Goal: Task Accomplishment & Management: Manage account settings

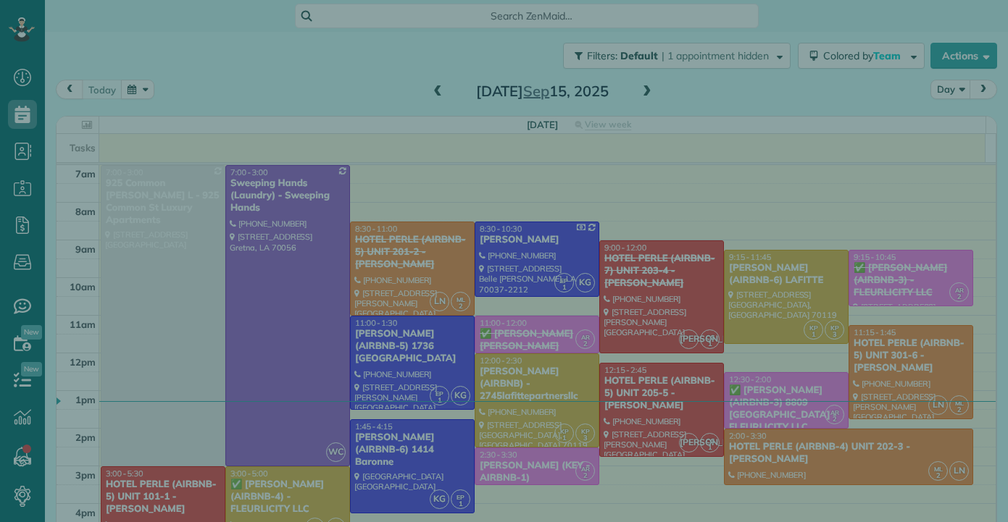
scroll to position [7, 7]
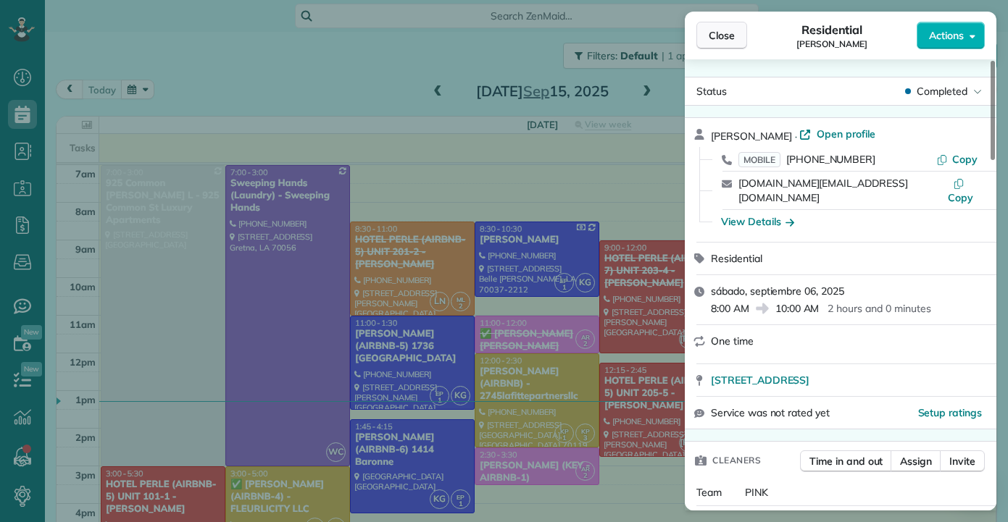
click at [708, 36] on button "Close" at bounding box center [721, 36] width 51 height 28
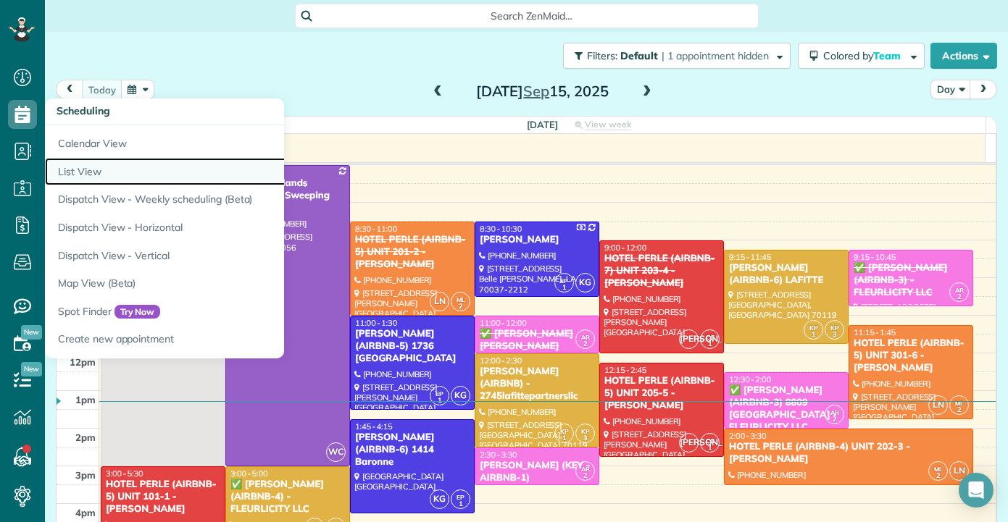
click at [87, 165] on link "List View" at bounding box center [226, 172] width 362 height 28
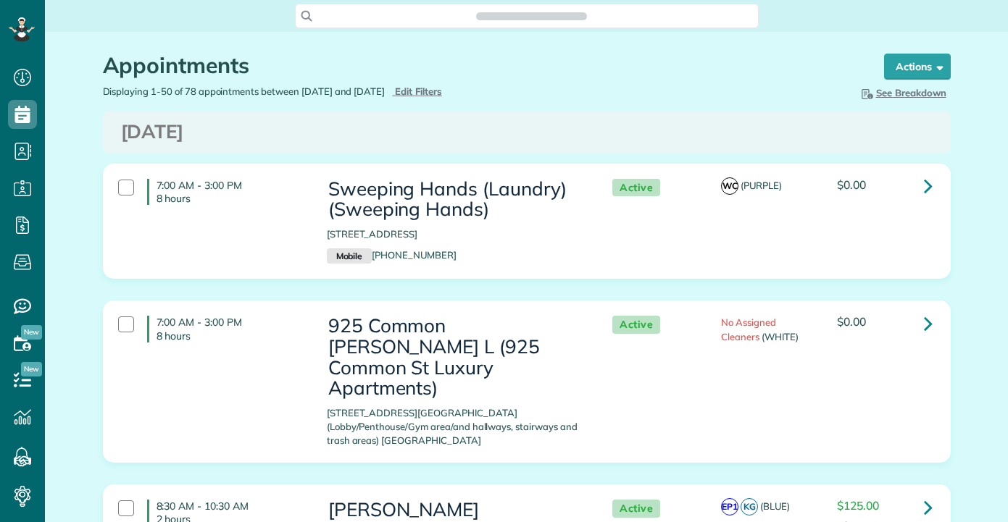
scroll to position [7, 7]
type input "**********"
click at [442, 93] on span "Edit Filters" at bounding box center [418, 91] width 47 height 12
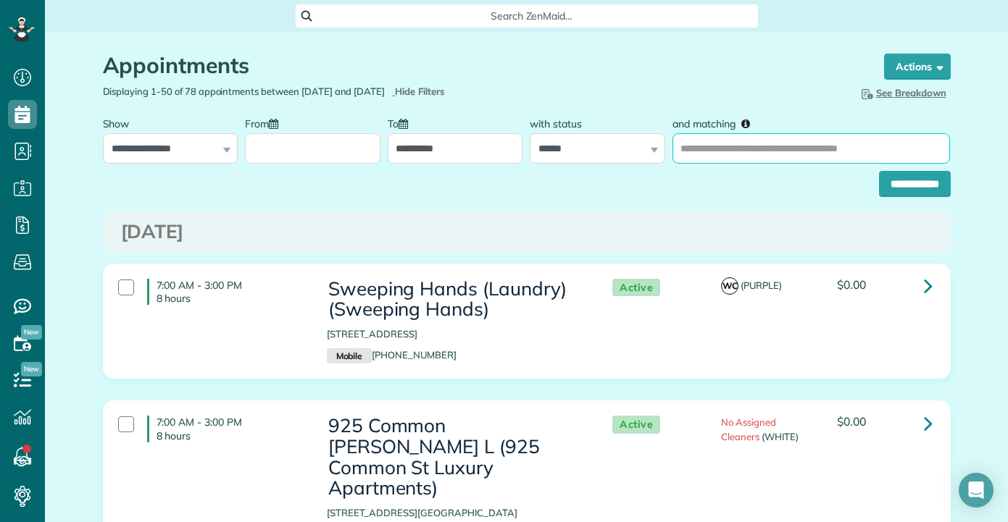
click at [716, 146] on input "and matching" at bounding box center [810, 148] width 277 height 30
type input "********"
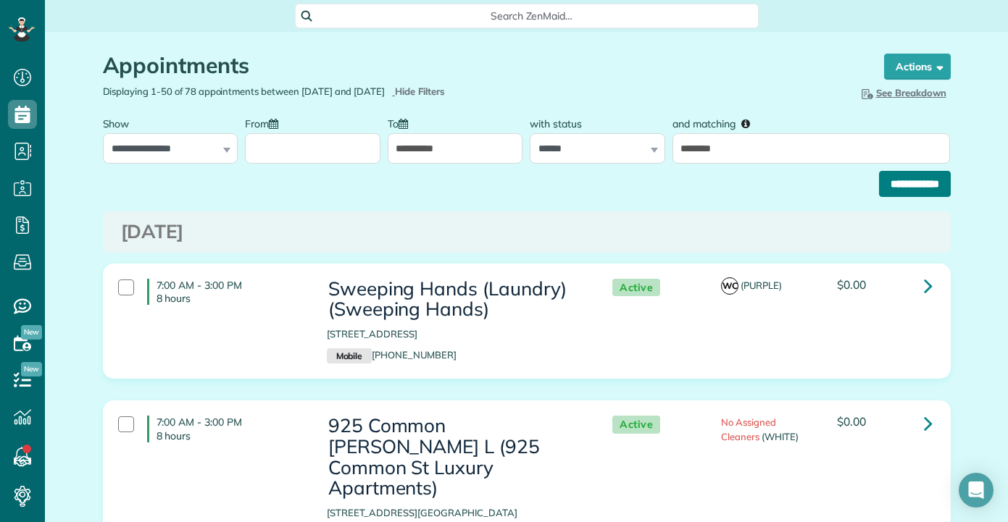
click at [885, 191] on input "**********" at bounding box center [915, 184] width 72 height 26
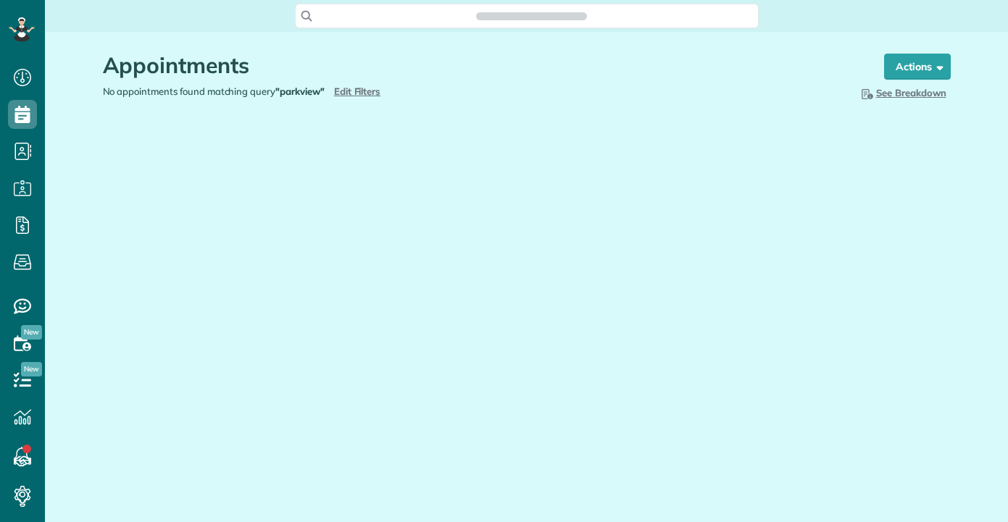
scroll to position [7, 7]
type input "**********"
click at [358, 90] on span "Edit Filters" at bounding box center [357, 91] width 47 height 12
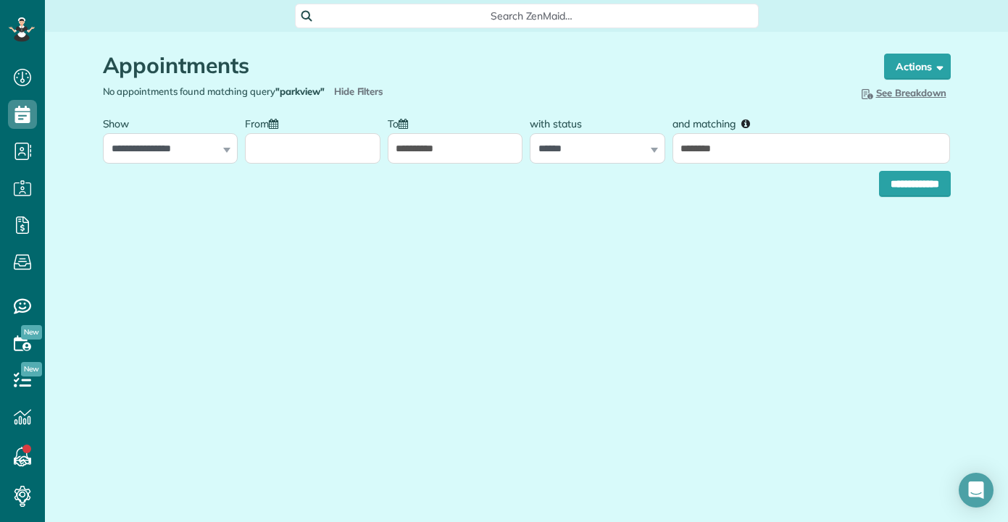
click at [332, 146] on input "From" at bounding box center [312, 148] width 135 height 30
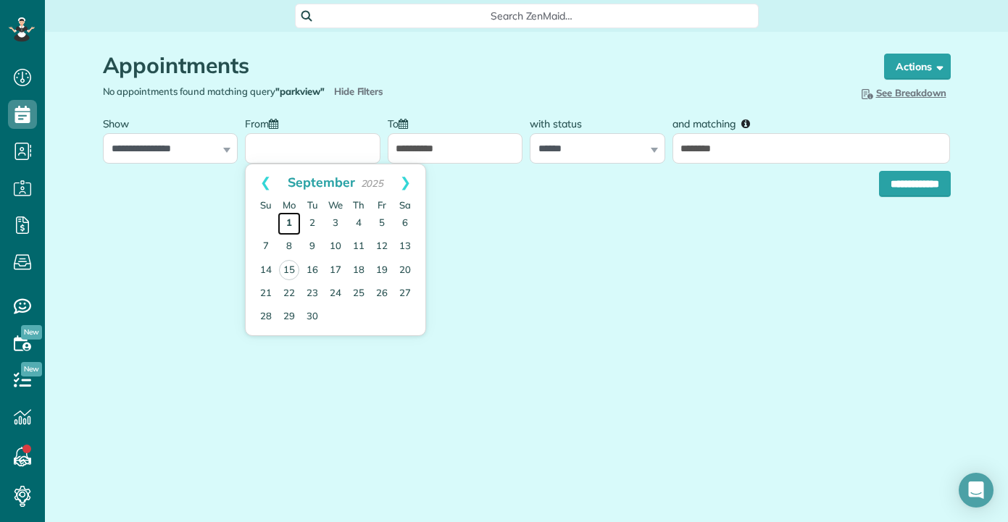
click at [288, 220] on link "1" at bounding box center [288, 223] width 23 height 23
type input "**********"
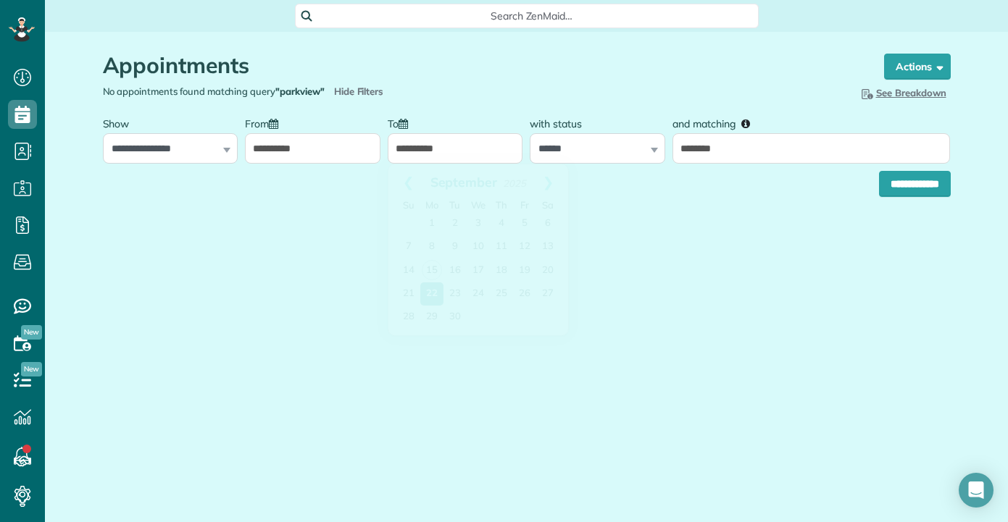
click at [435, 143] on input "**********" at bounding box center [455, 148] width 135 height 30
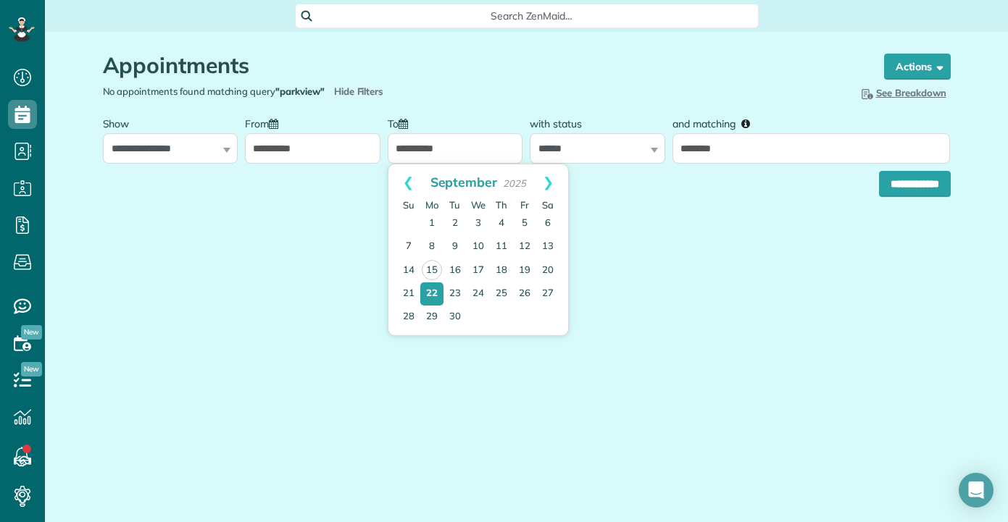
click at [450, 111] on div "**********" at bounding box center [455, 136] width 135 height 54
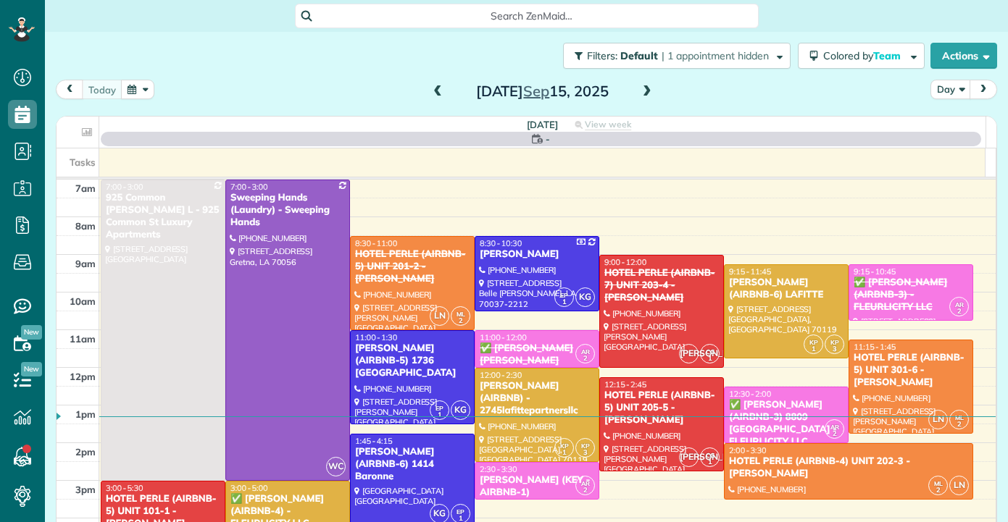
scroll to position [7, 7]
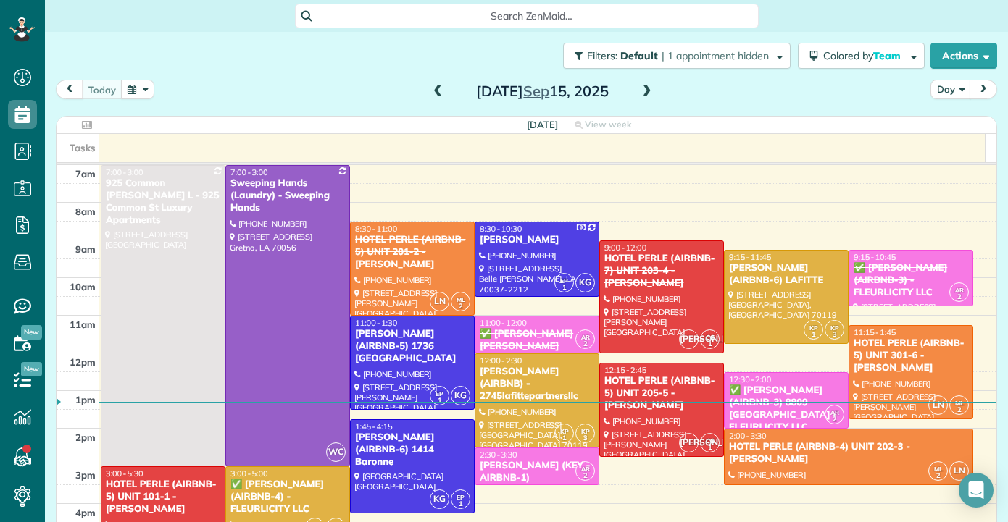
click at [433, 95] on span at bounding box center [438, 91] width 16 height 13
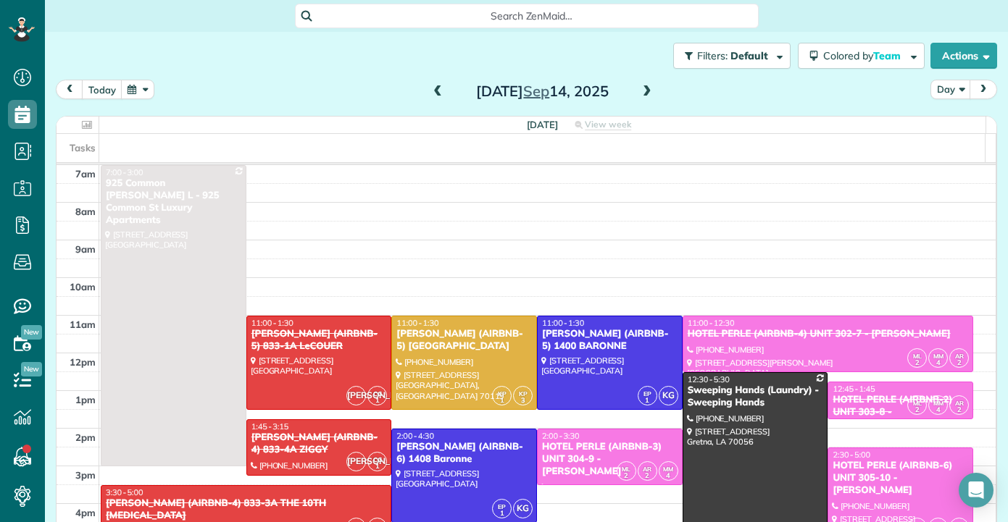
click at [432, 94] on span at bounding box center [438, 91] width 16 height 13
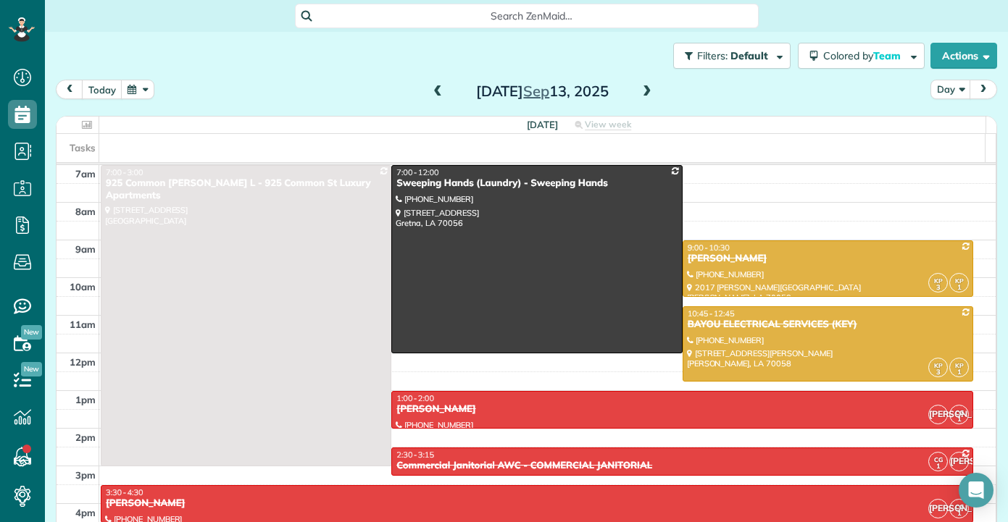
click at [432, 93] on span at bounding box center [438, 91] width 16 height 13
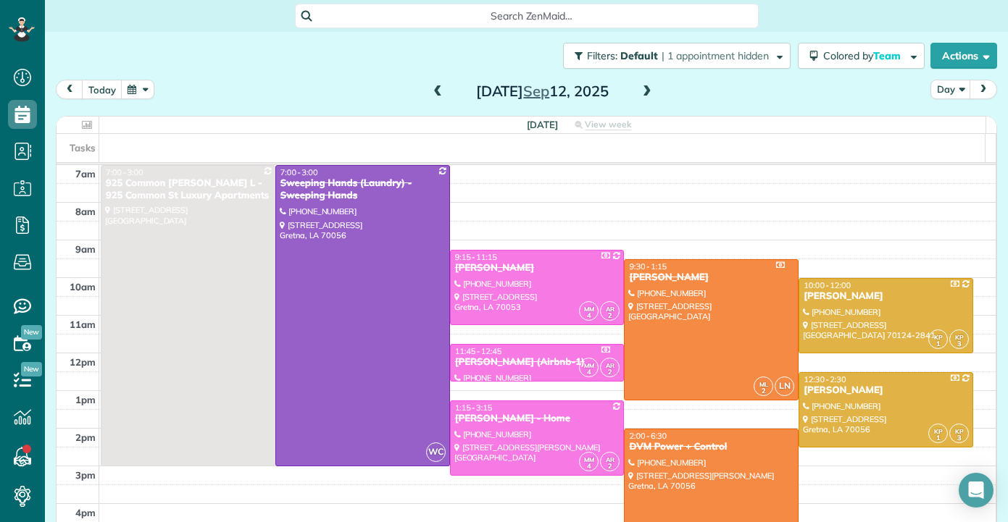
click at [432, 93] on span at bounding box center [438, 91] width 16 height 13
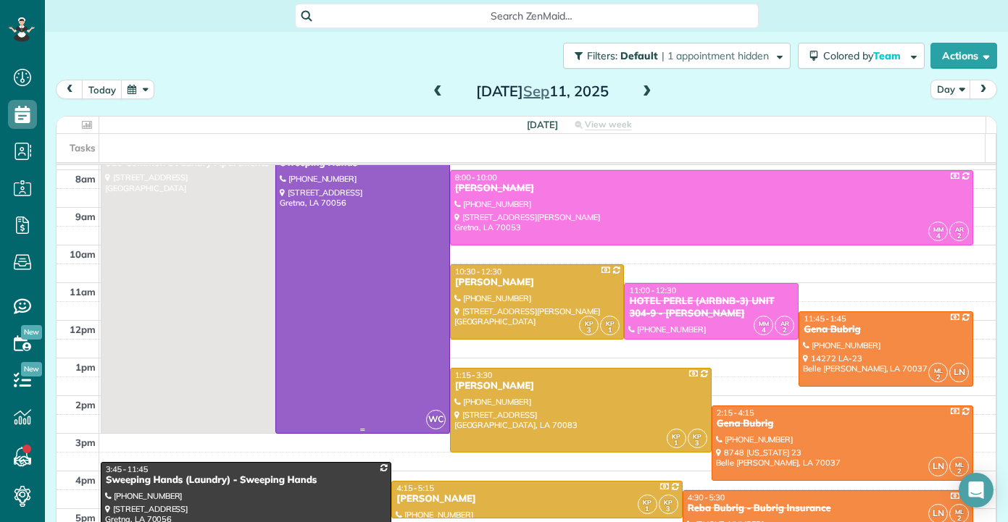
scroll to position [0, 0]
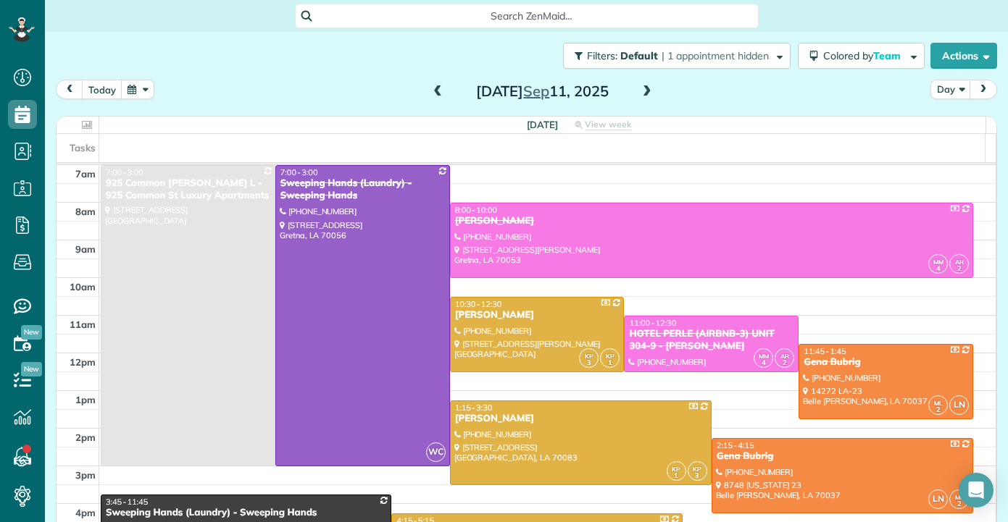
click at [434, 93] on span at bounding box center [438, 91] width 16 height 13
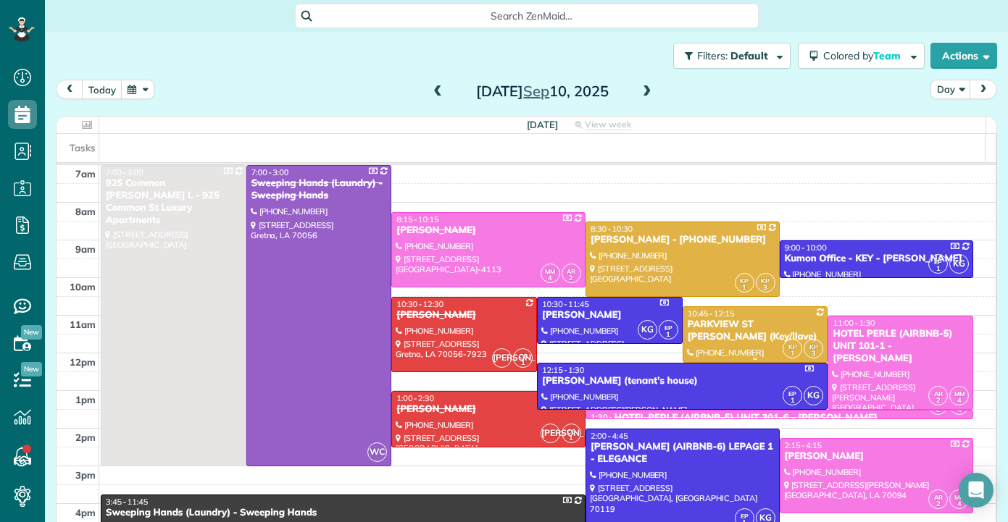
click at [726, 330] on div "PARKVIEW ST JOHN (Key/llave)" at bounding box center [755, 331] width 137 height 25
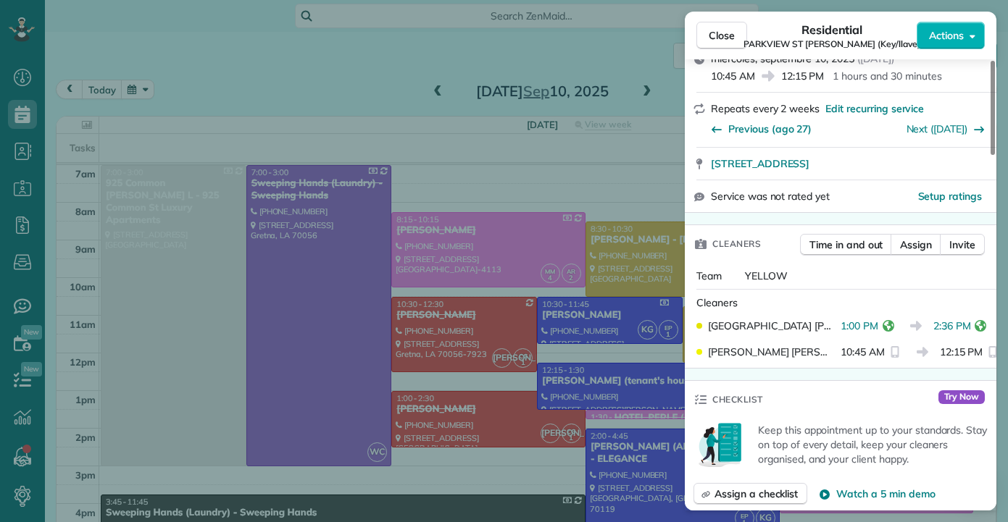
scroll to position [217, 0]
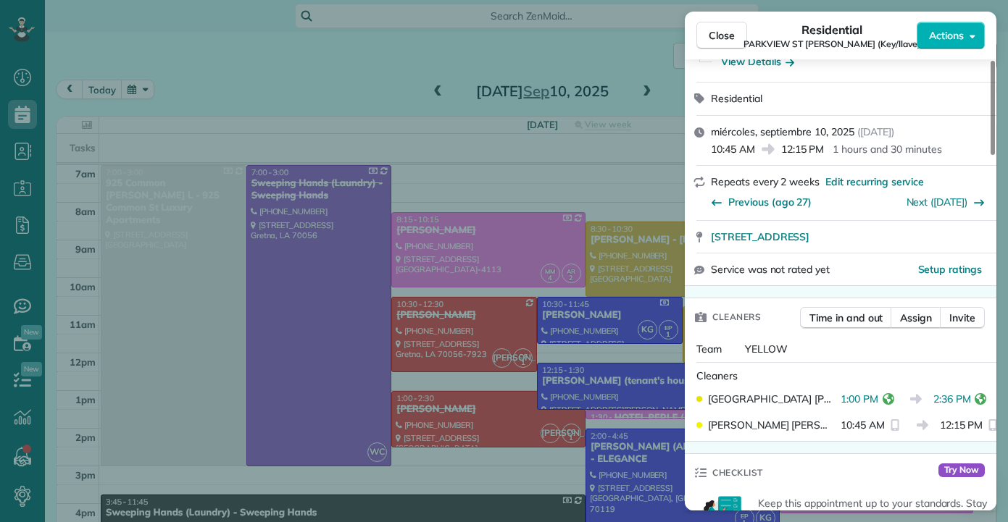
drag, startPoint x: 712, startPoint y: 42, endPoint x: 686, endPoint y: 54, distance: 28.5
click at [712, 42] on span "Close" at bounding box center [722, 35] width 26 height 14
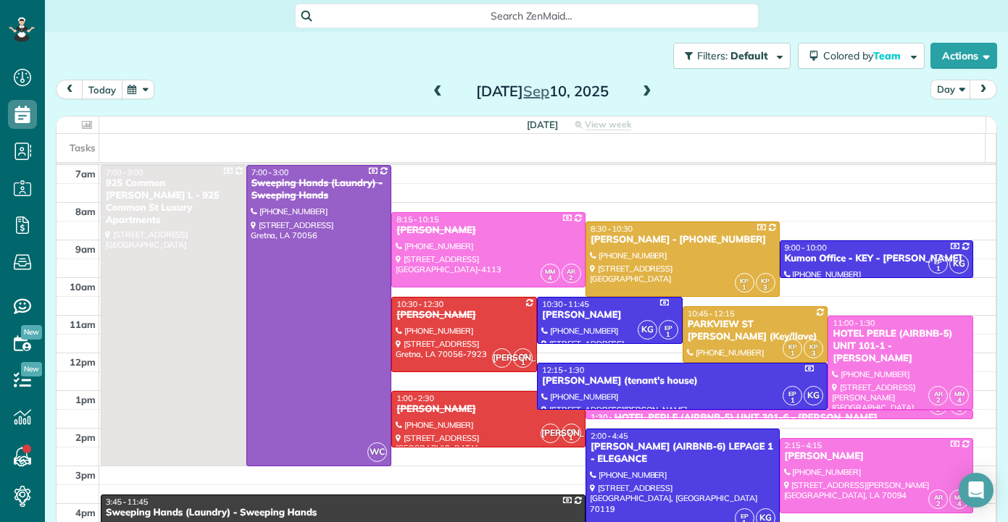
click at [96, 88] on button "today" at bounding box center [102, 90] width 41 height 20
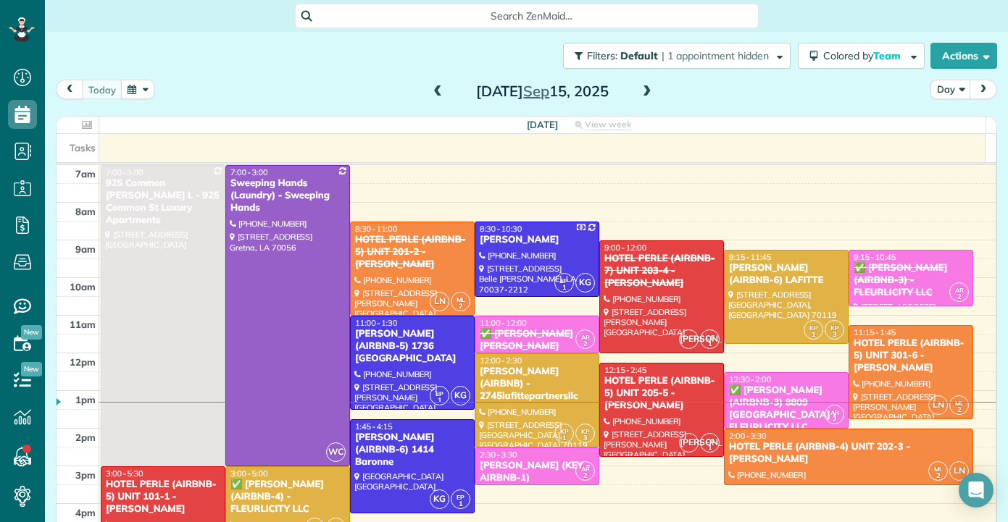
click at [641, 94] on span at bounding box center [647, 91] width 16 height 13
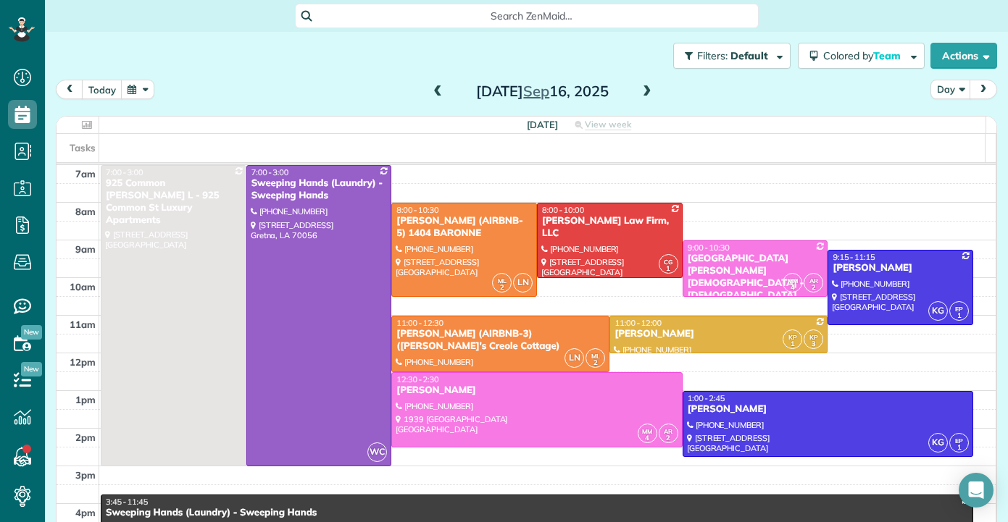
click at [641, 94] on span at bounding box center [647, 91] width 16 height 13
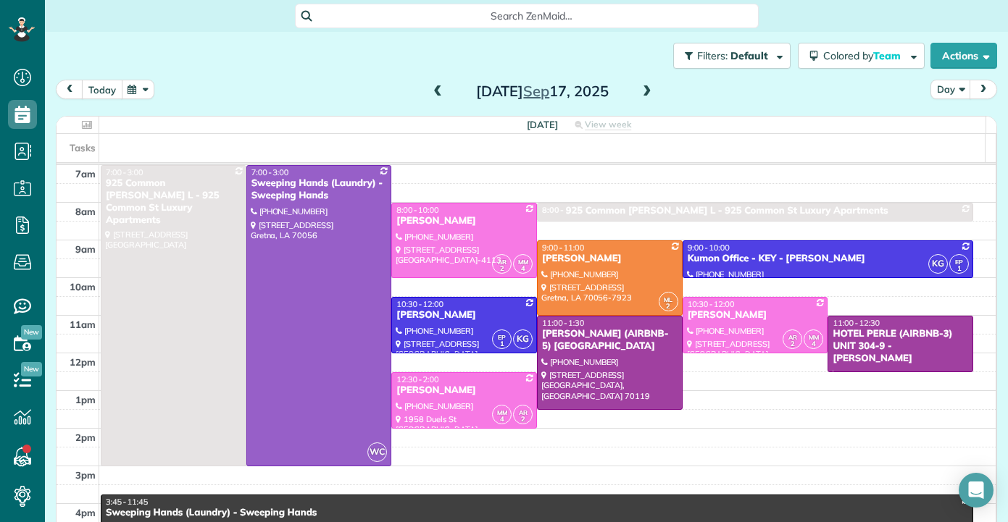
click at [105, 93] on button "today" at bounding box center [102, 90] width 41 height 20
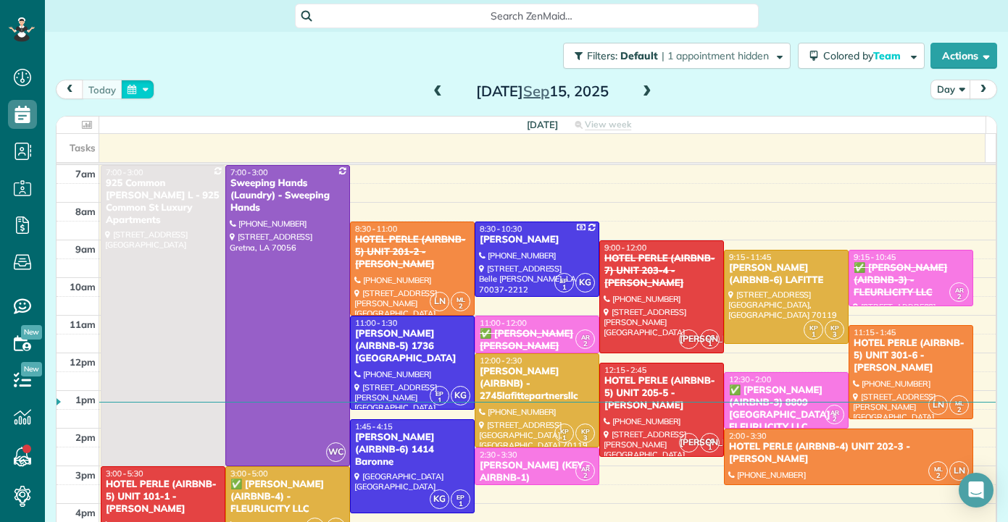
click at [135, 94] on button "button" at bounding box center [137, 90] width 33 height 20
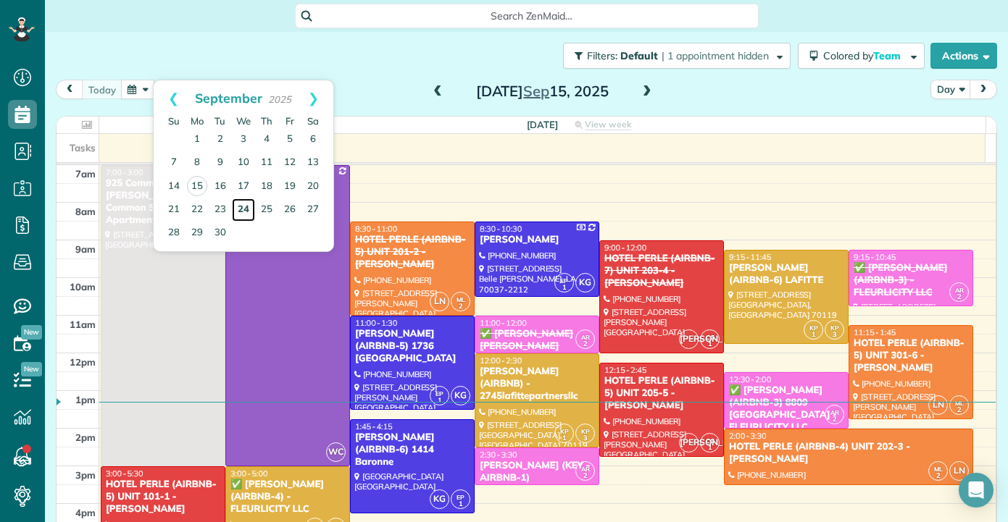
click at [245, 210] on link "24" at bounding box center [243, 210] width 23 height 23
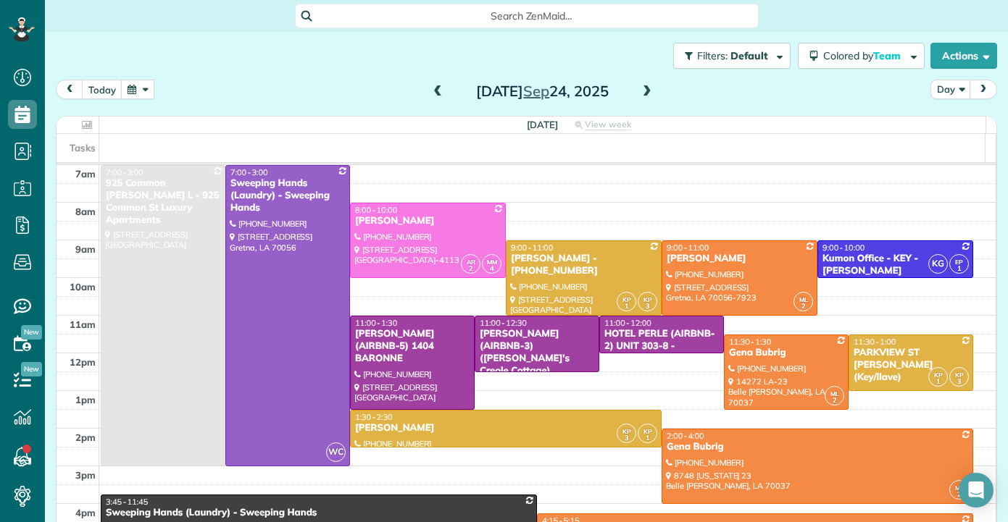
click at [210, 109] on div "today Day Wednesday Sep 24, 2025 Wednesday View week 30 Man Hours 15 Appointmen…" at bounding box center [526, 287] width 941 height 414
click at [583, 267] on div "Sarah Hoffpauir - 504 473 4982" at bounding box center [583, 265] width 147 height 25
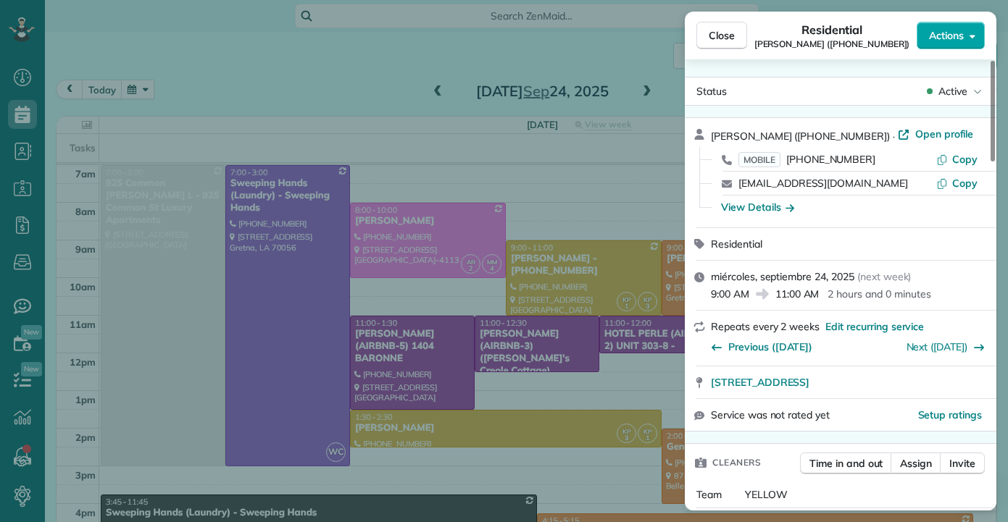
click at [967, 31] on button "Actions" at bounding box center [950, 36] width 68 height 28
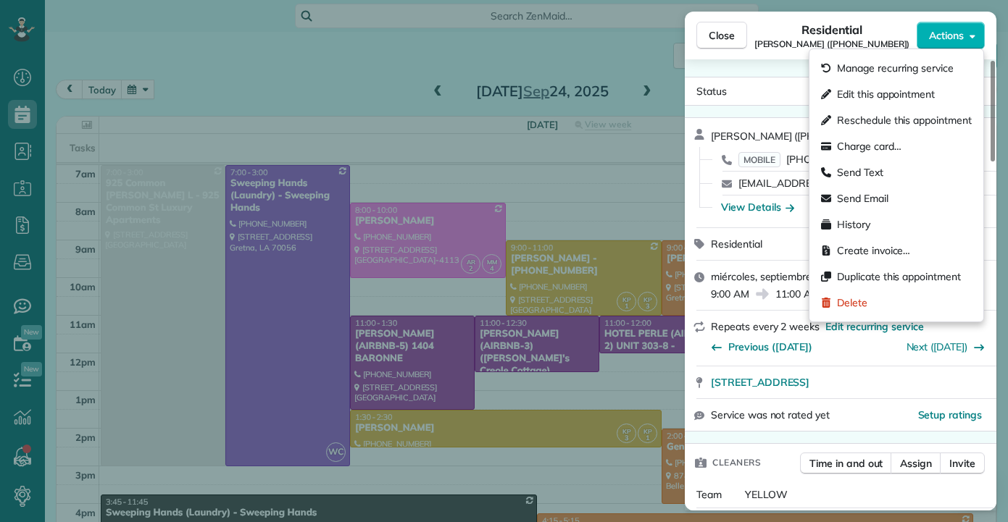
click at [333, 74] on div "Close Residential Sarah Hoffpauir (504 473 4982) Actions Status Active Sarah Ho…" at bounding box center [504, 261] width 1008 height 522
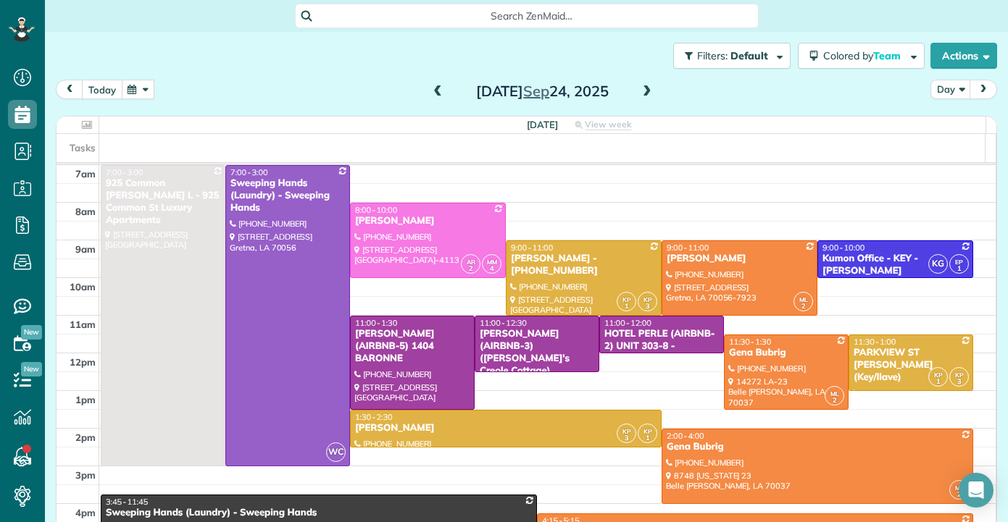
click at [104, 88] on button "today" at bounding box center [102, 90] width 41 height 20
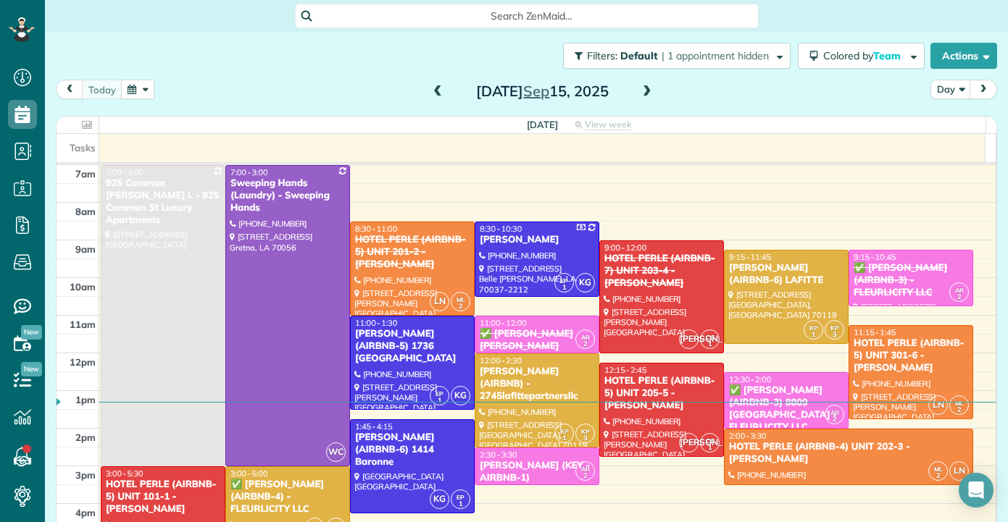
click at [146, 90] on button "button" at bounding box center [137, 90] width 33 height 20
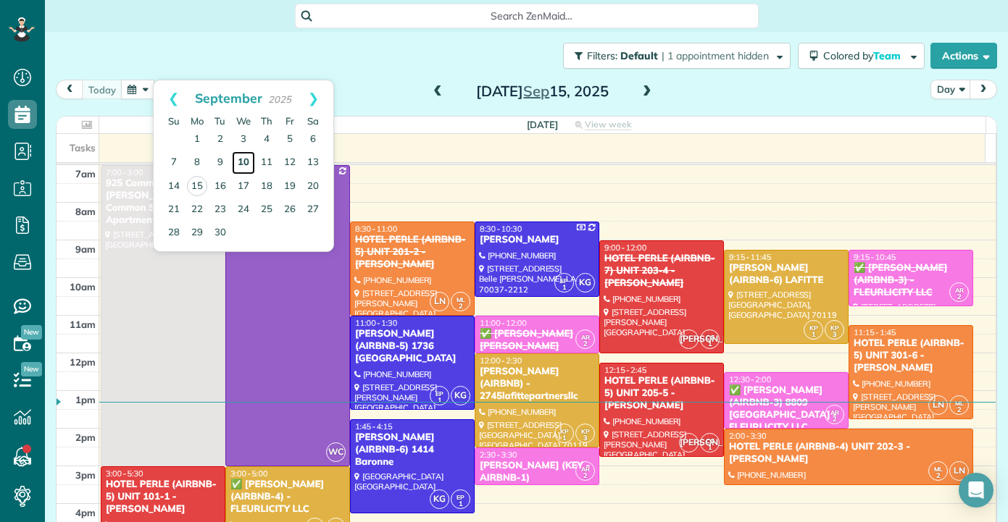
click at [246, 162] on link "10" at bounding box center [243, 162] width 23 height 23
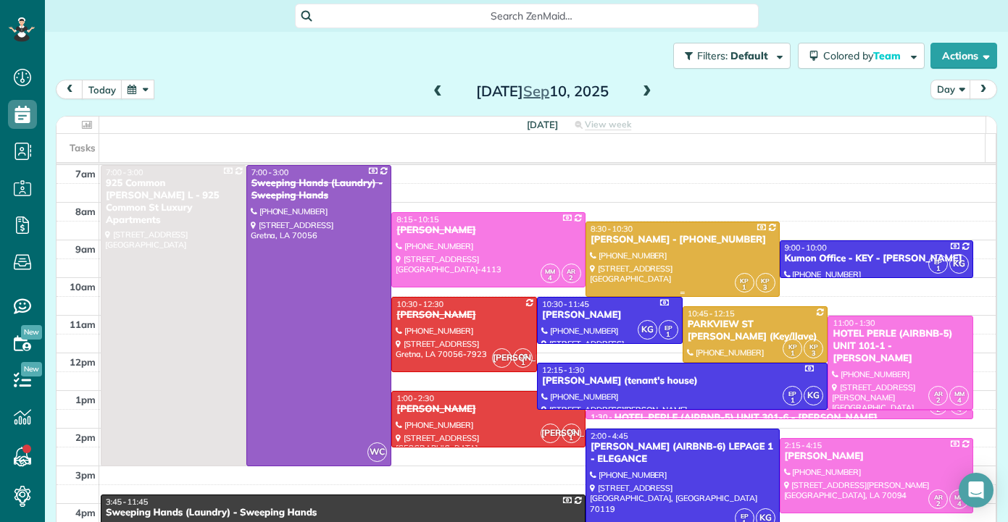
click at [664, 245] on div "Sarah Hoffpauir - 504 473 4982" at bounding box center [682, 240] width 185 height 12
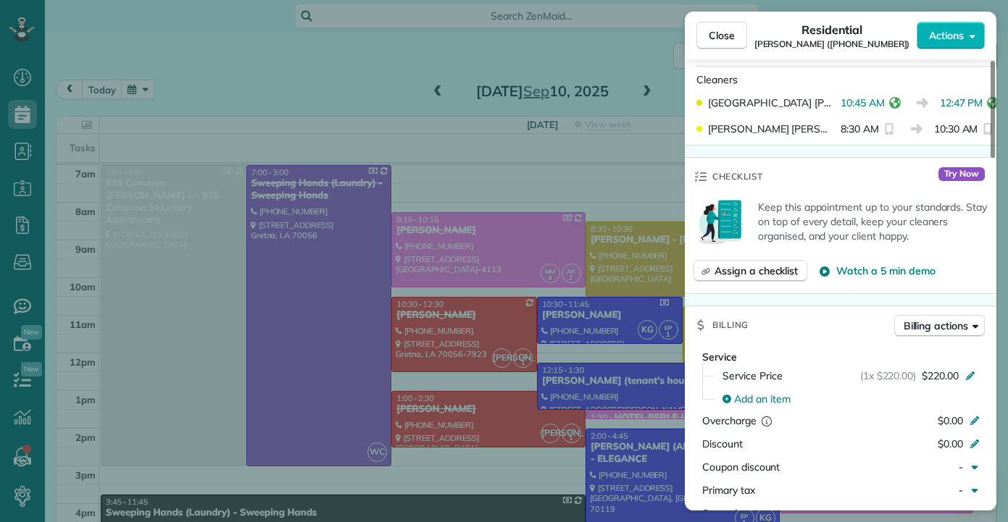
scroll to position [806, 0]
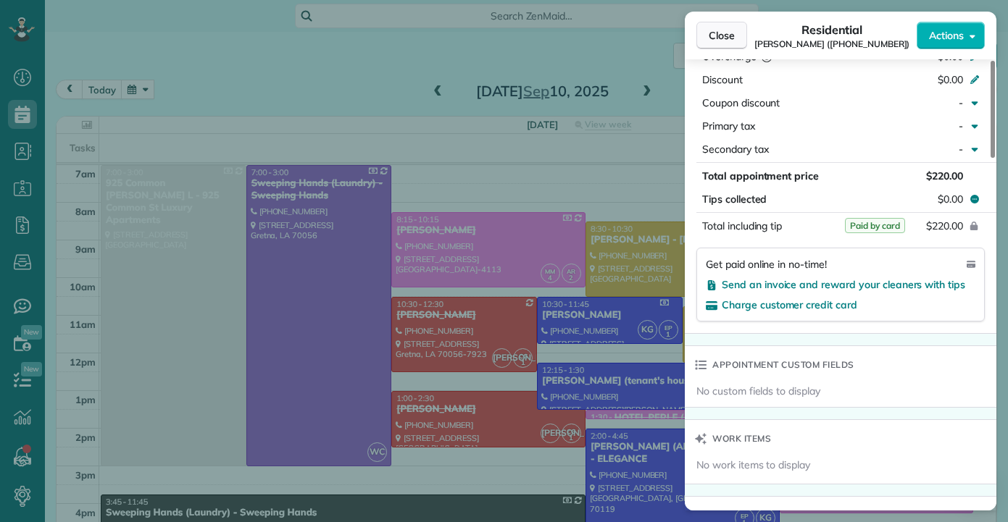
click at [732, 33] on span "Close" at bounding box center [722, 35] width 26 height 14
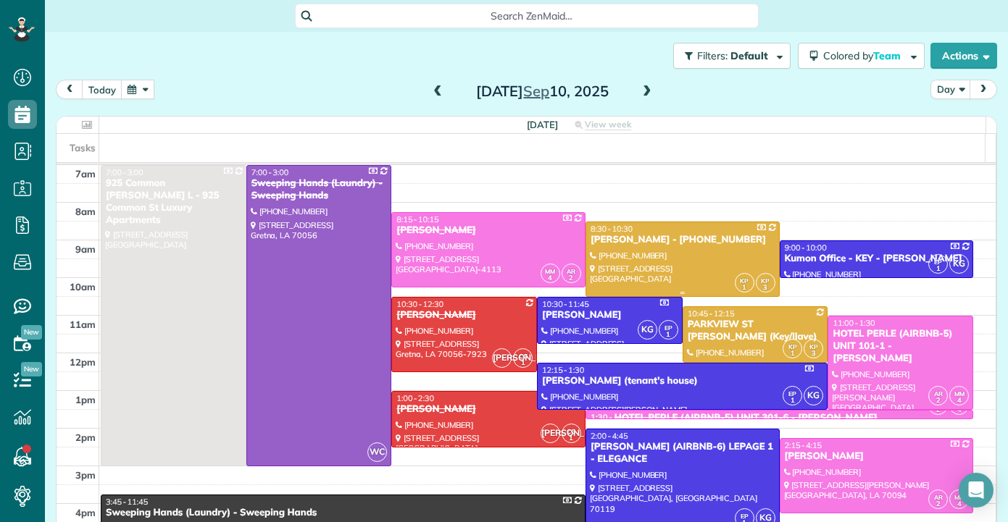
click at [667, 252] on div at bounding box center [682, 259] width 193 height 74
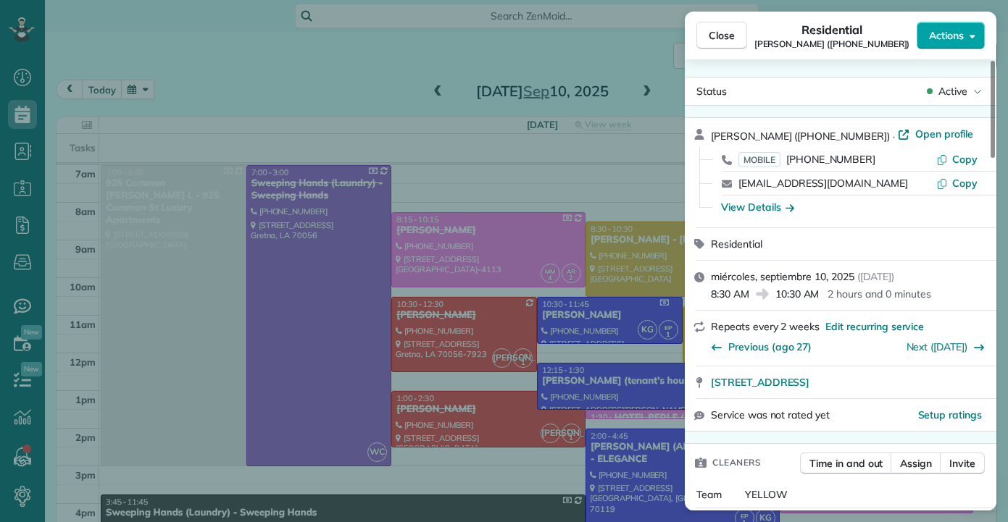
click at [949, 38] on span "Actions" at bounding box center [946, 35] width 35 height 14
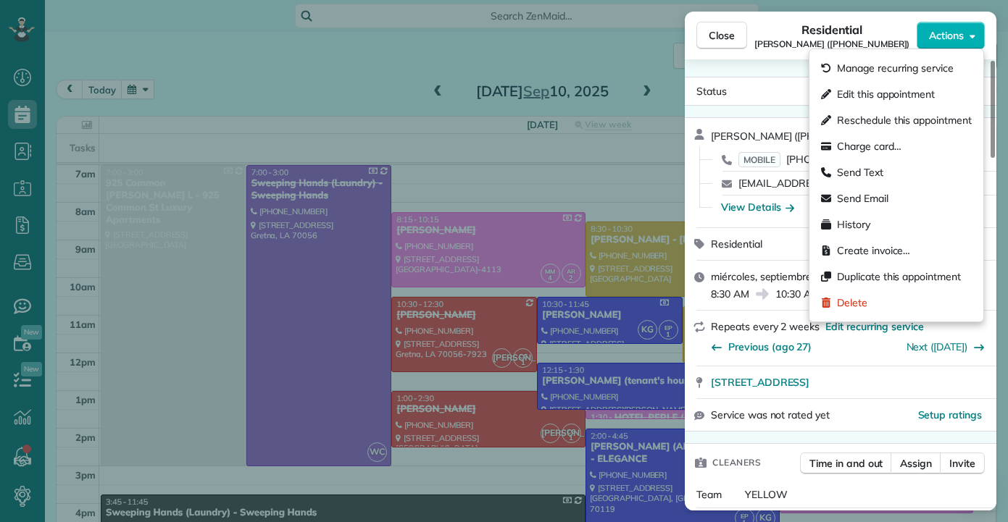
drag, startPoint x: 766, startPoint y: 116, endPoint x: 759, endPoint y: 115, distance: 7.3
click at [929, 37] on span "Actions" at bounding box center [946, 35] width 35 height 14
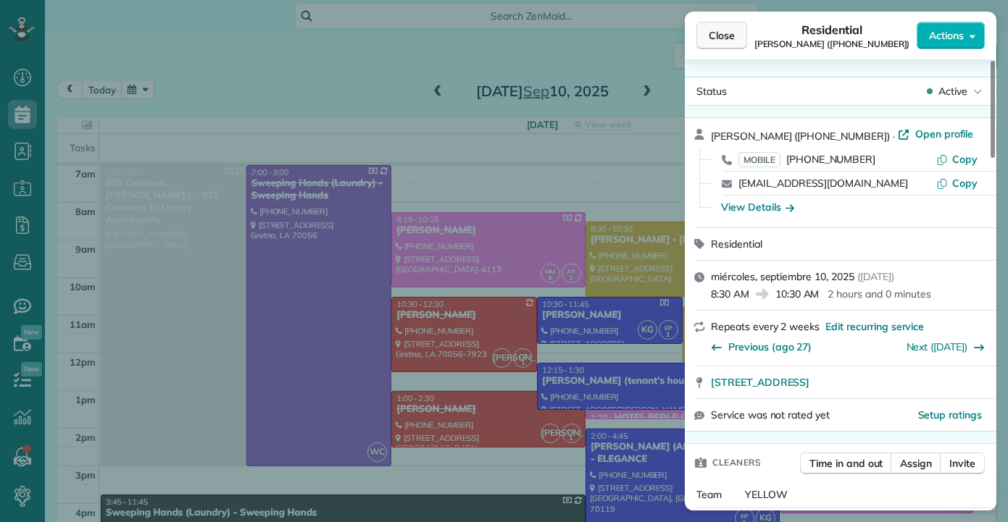
click at [723, 41] on span "Close" at bounding box center [722, 35] width 26 height 14
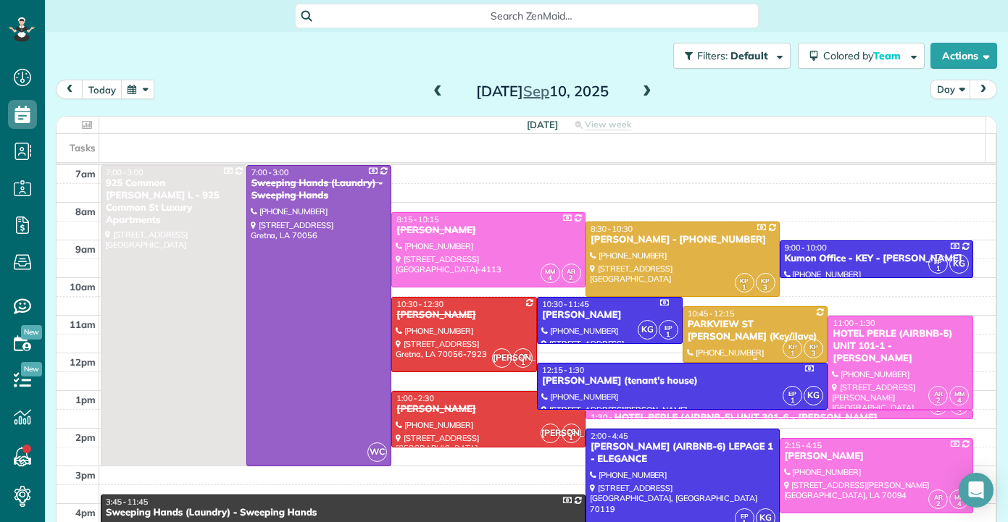
click at [720, 332] on div "PARKVIEW ST JOHN (Key/llave)" at bounding box center [755, 331] width 137 height 25
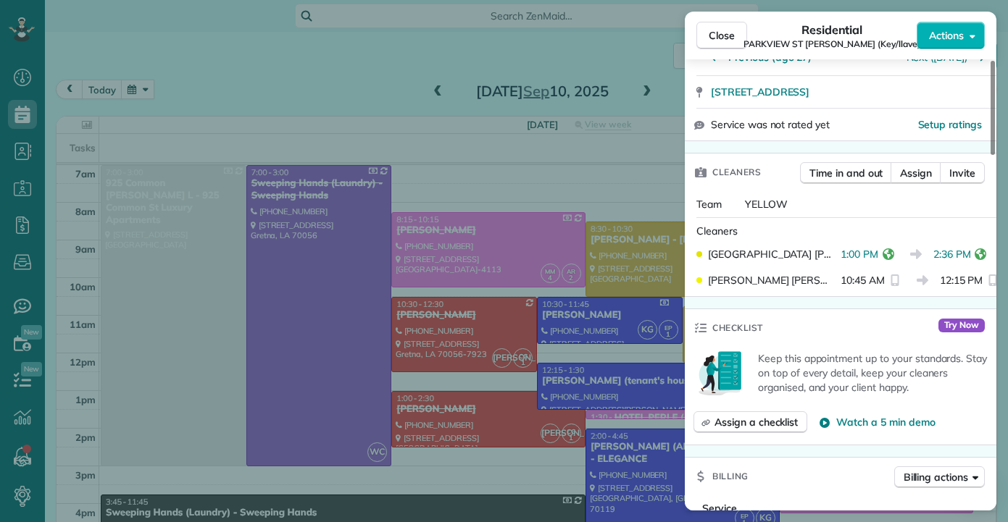
scroll to position [362, 0]
click at [716, 30] on span "Close" at bounding box center [722, 35] width 26 height 14
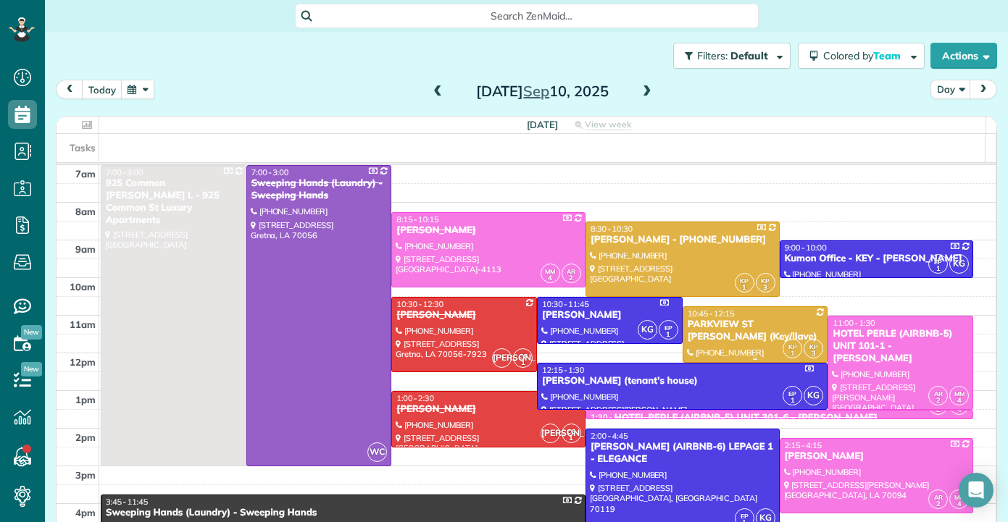
click at [731, 331] on div "PARKVIEW ST JOHN (Key/llave)" at bounding box center [755, 331] width 137 height 25
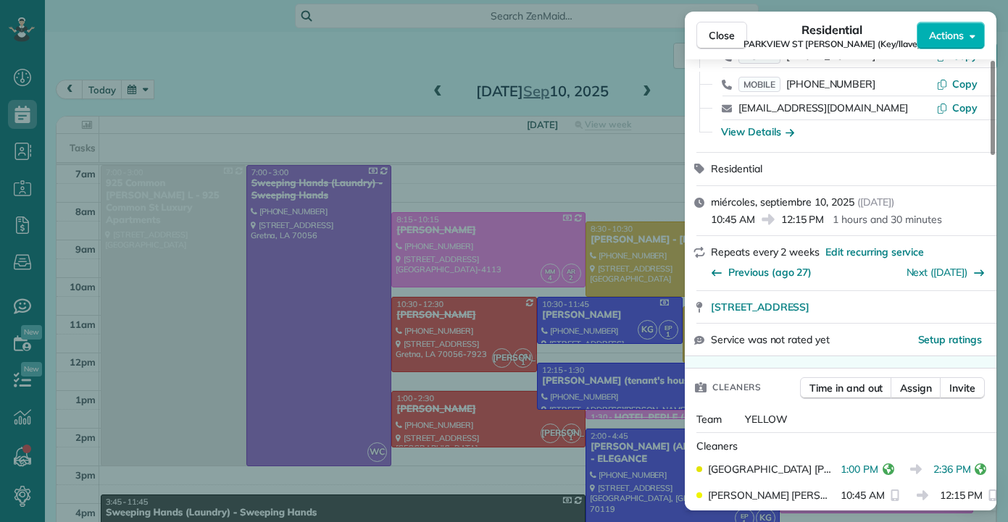
scroll to position [220, 0]
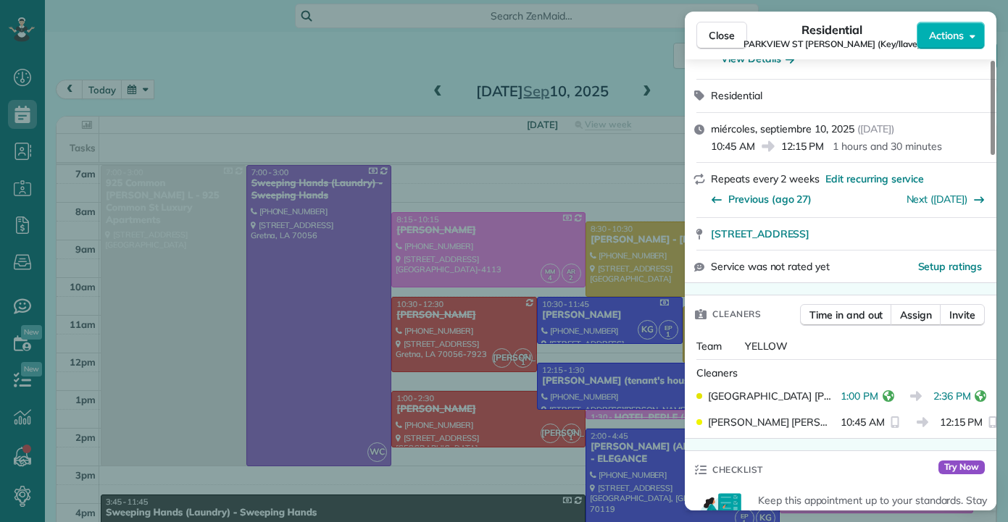
click at [565, 59] on div "Close Residential PARKVIEW ST JOHN (Key/llave) Actions Status Active PARKVIEW S…" at bounding box center [504, 261] width 1008 height 522
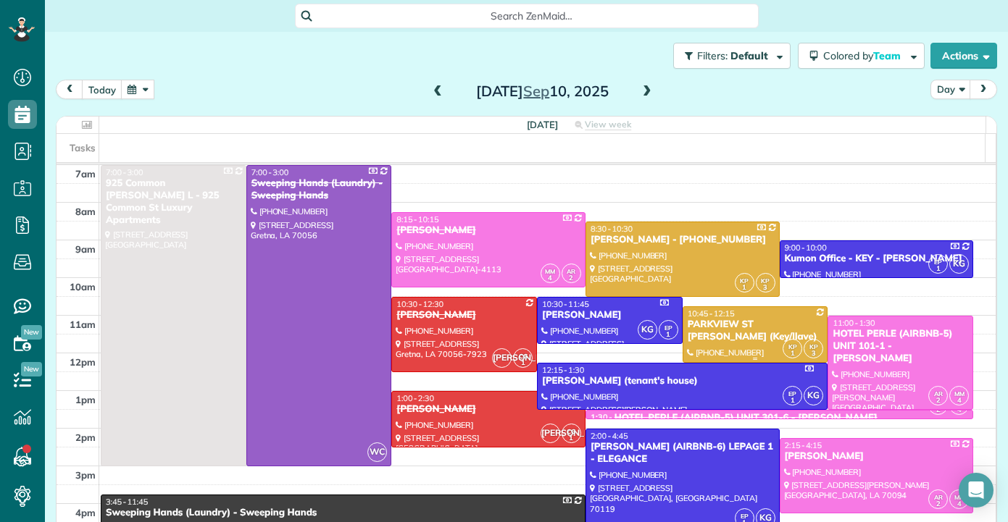
click at [723, 329] on div "PARKVIEW ST JOHN (Key/llave)" at bounding box center [755, 331] width 137 height 25
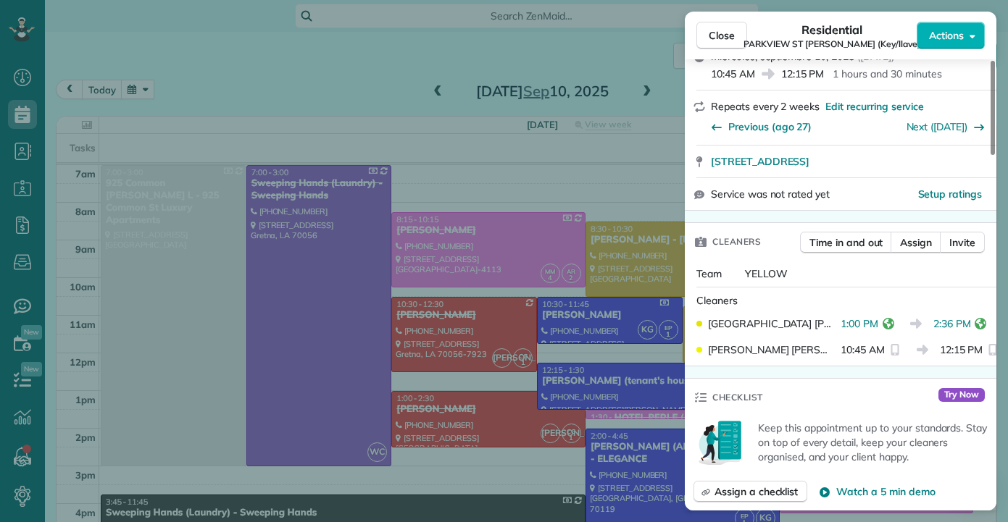
scroll to position [365, 0]
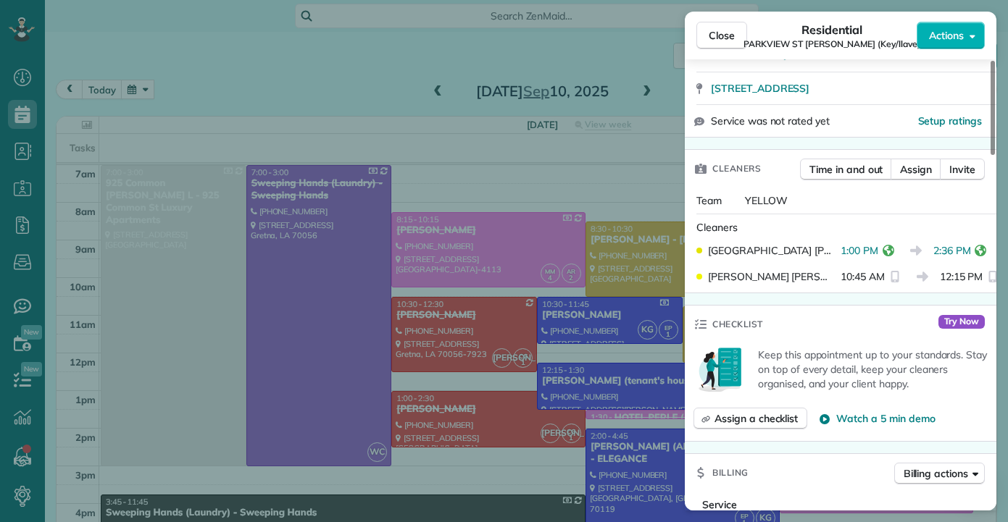
click at [626, 283] on div "Close Residential PARKVIEW ST JOHN (Key/llave) Actions Status Active PARKVIEW S…" at bounding box center [504, 261] width 1008 height 522
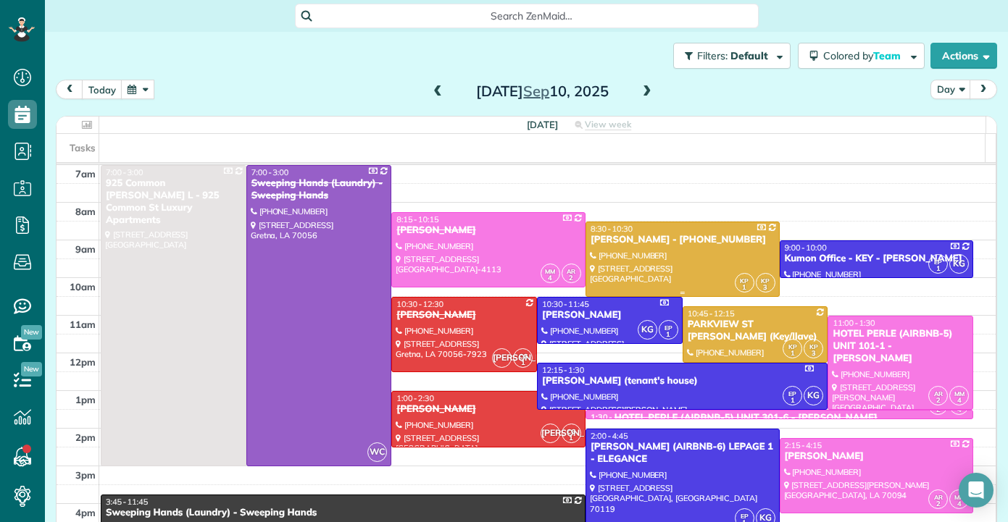
click at [672, 256] on div at bounding box center [682, 259] width 193 height 74
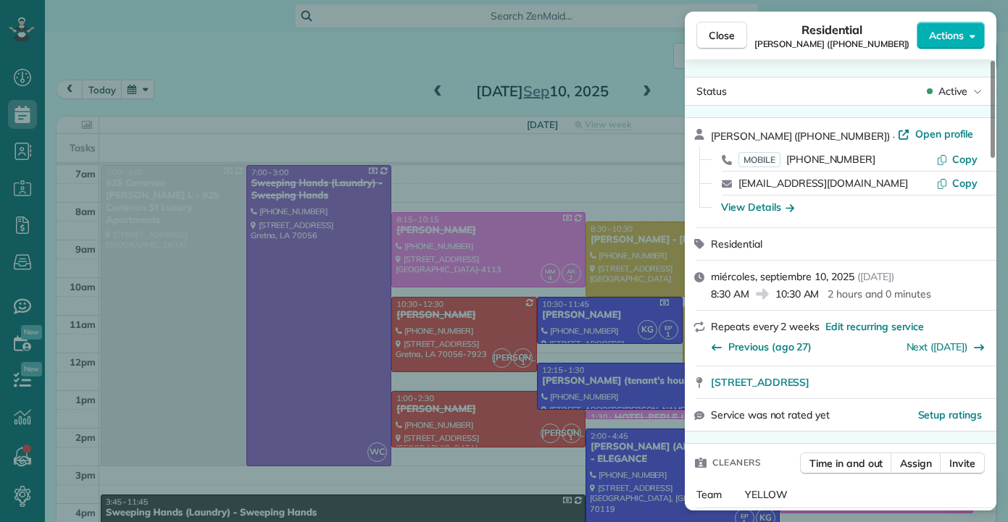
click at [511, 51] on div "Close Residential Sarah Hoffpauir (504 473 4982) Actions Status Active Sarah Ho…" at bounding box center [504, 261] width 1008 height 522
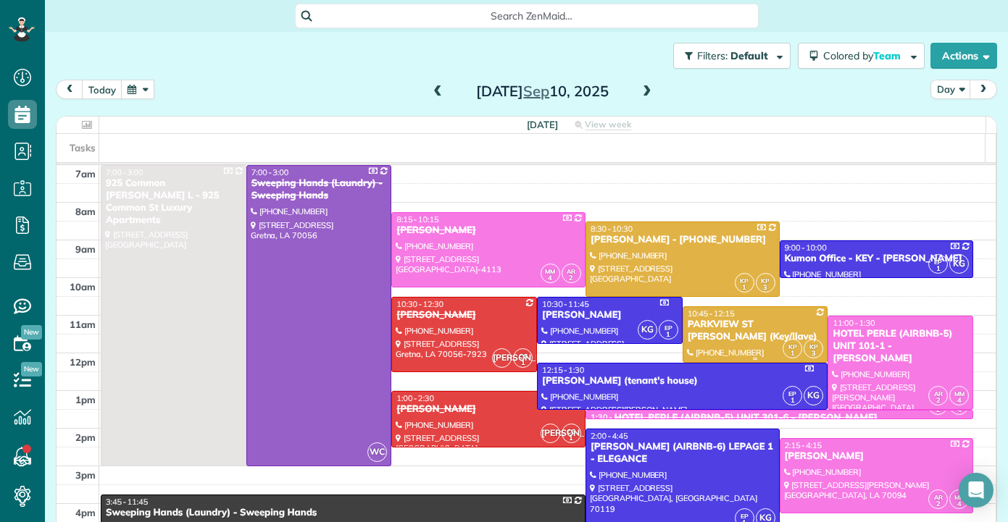
click at [707, 335] on div "PARKVIEW ST JOHN (Key/llave)" at bounding box center [755, 331] width 137 height 25
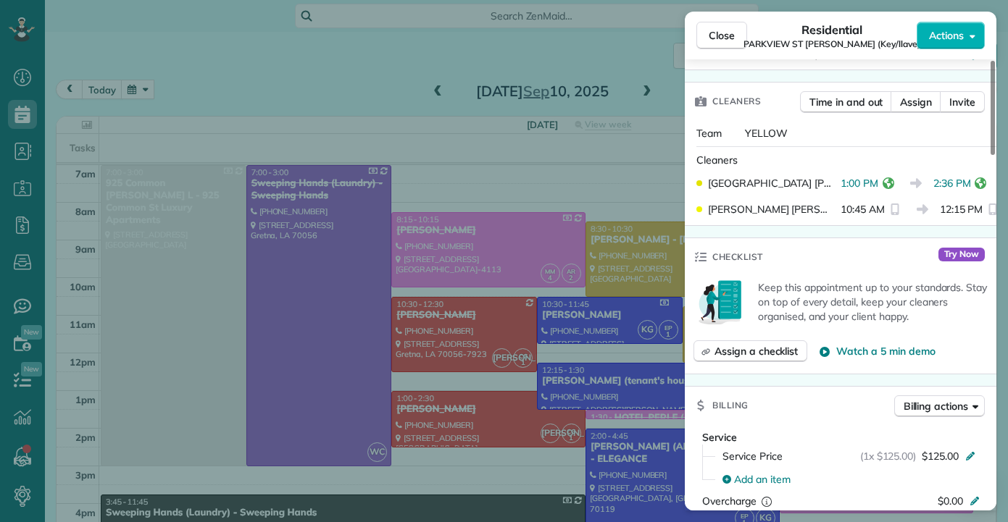
scroll to position [360, 0]
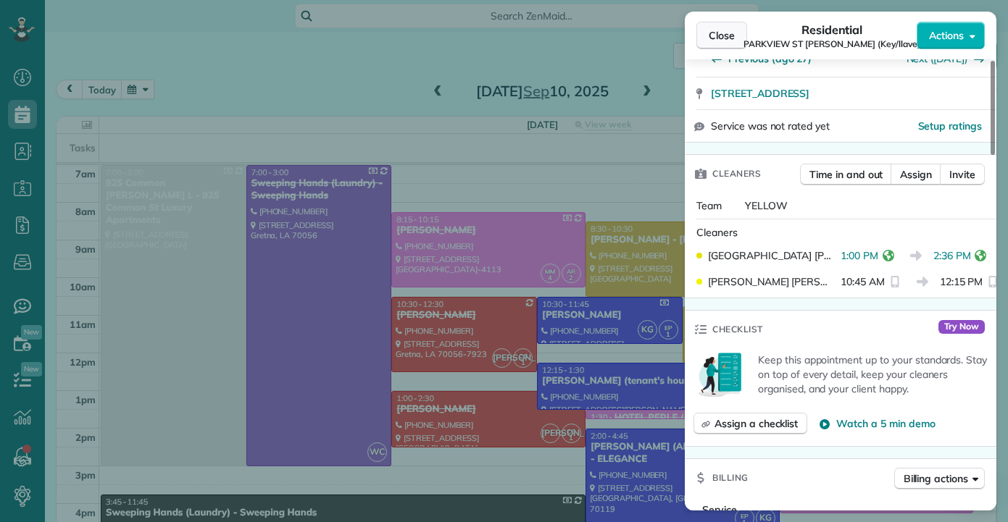
click at [712, 43] on button "Close" at bounding box center [721, 36] width 51 height 28
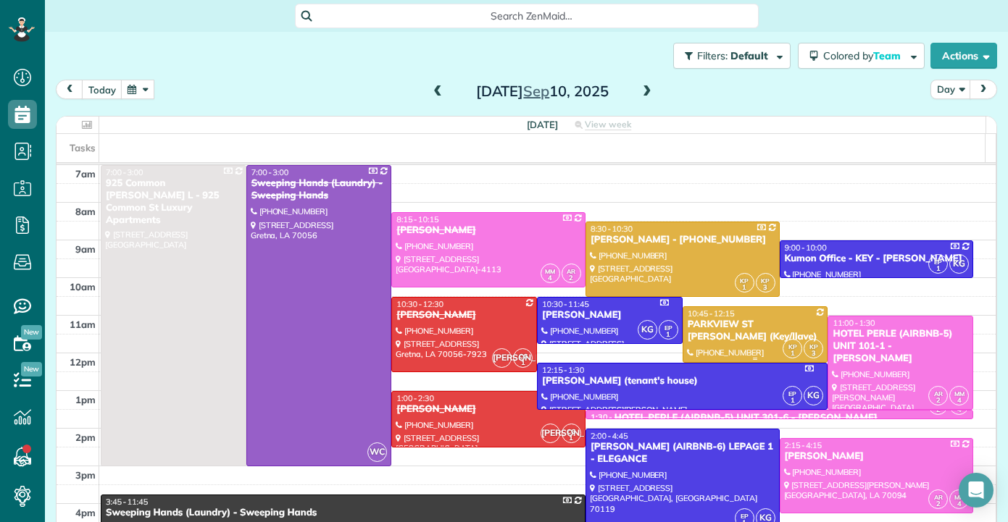
click at [733, 333] on div "PARKVIEW ST JOHN (Key/llave)" at bounding box center [755, 331] width 137 height 25
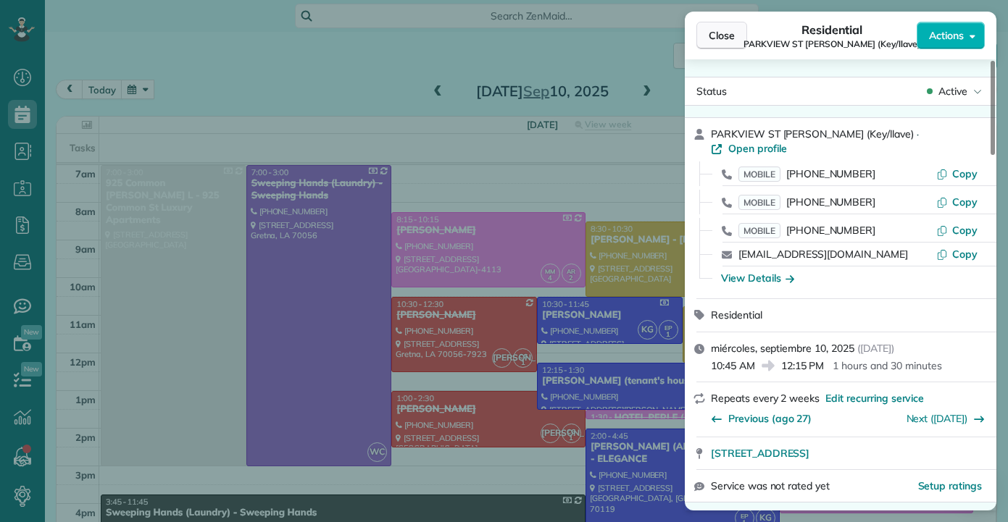
click at [714, 38] on span "Close" at bounding box center [722, 35] width 26 height 14
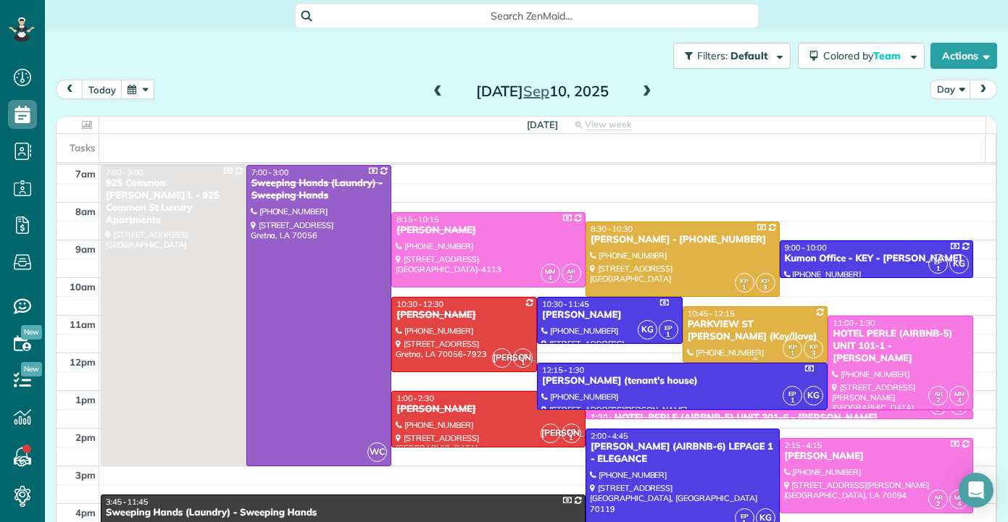
click at [726, 335] on div "PARKVIEW ST JOHN (Key/llave)" at bounding box center [755, 331] width 137 height 25
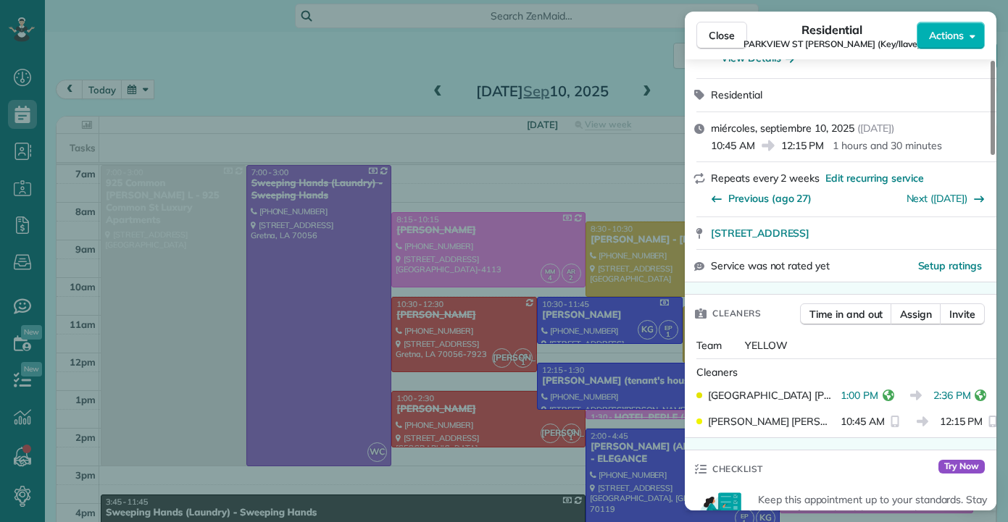
scroll to position [365, 0]
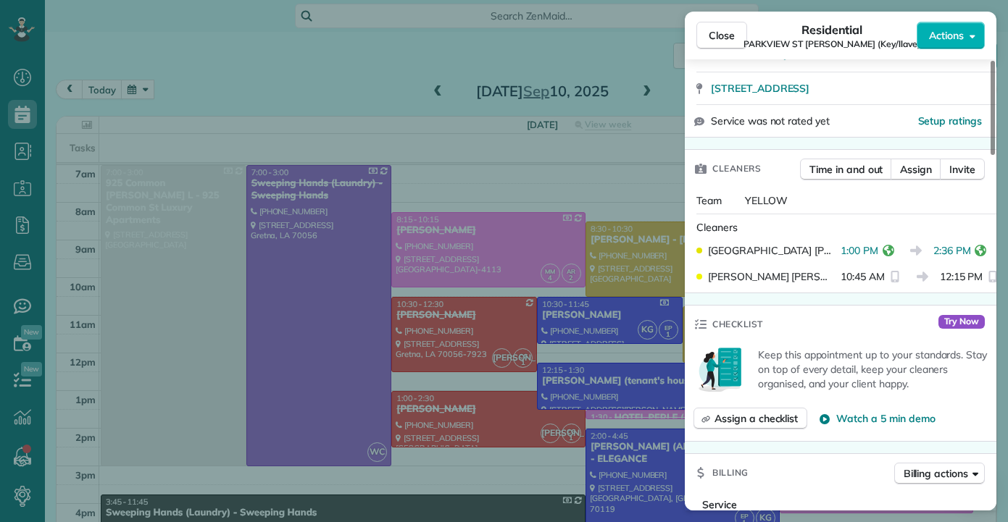
click at [322, 78] on div "Close Residential PARKVIEW ST JOHN (Key/llave) Actions Status Active PARKVIEW S…" at bounding box center [504, 261] width 1008 height 522
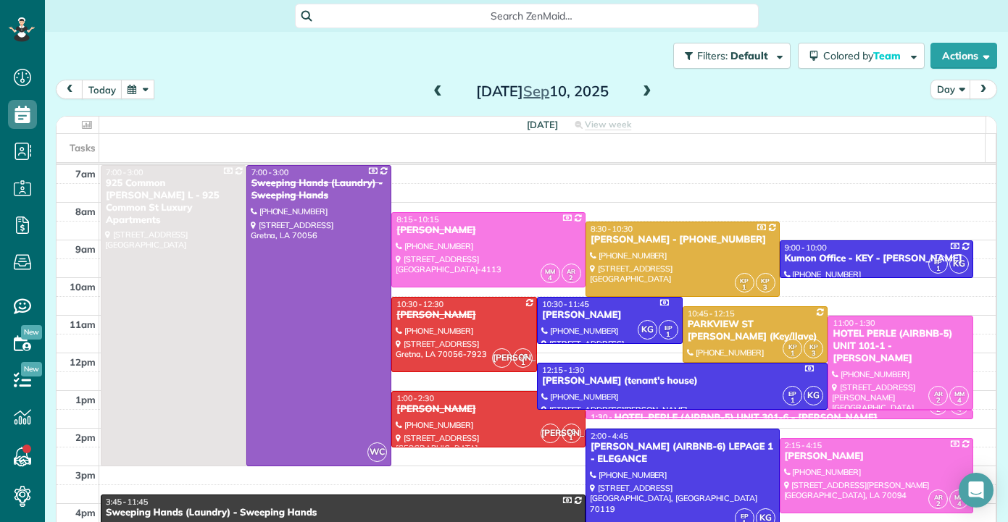
click at [54, 463] on div "Filters: Default | 1 appointment hidden Colored by Team Color by Cleaner Color …" at bounding box center [526, 262] width 963 height 461
click at [991, 113] on div "Filters: Default | 1 appointment hidden Colored by Team Color by Cleaner Color …" at bounding box center [526, 262] width 963 height 461
click at [991, 138] on div "Filters: Default | 1 appointment hidden Colored by Team Color by Cleaner Color …" at bounding box center [526, 262] width 963 height 461
click at [996, 335] on div "Filters: Default | 1 appointment hidden Colored by Team Color by Cleaner Color …" at bounding box center [526, 262] width 963 height 461
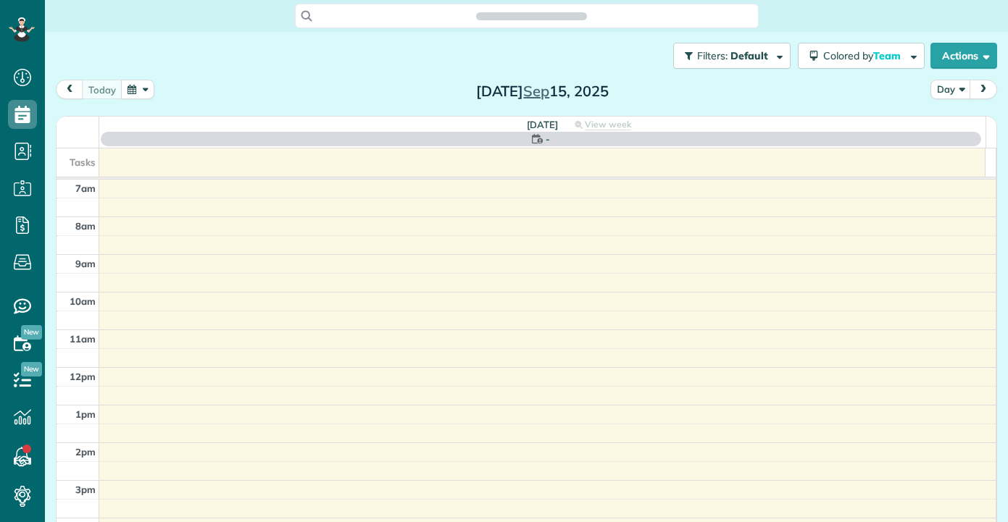
scroll to position [7, 7]
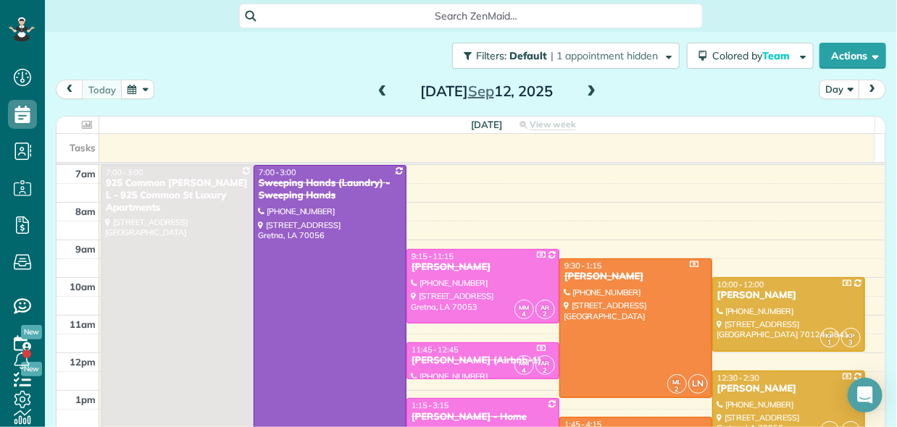
scroll to position [7, 7]
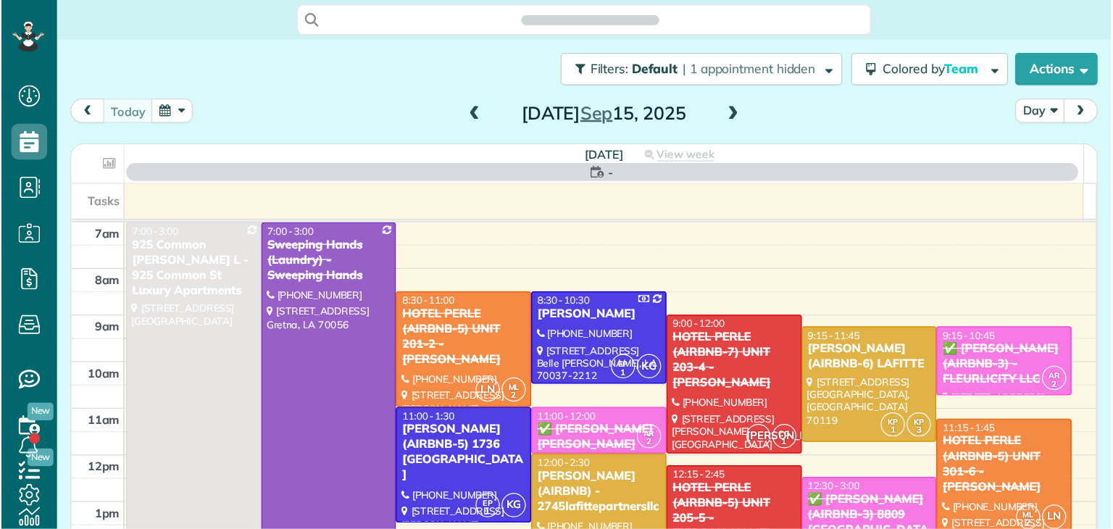
scroll to position [7, 7]
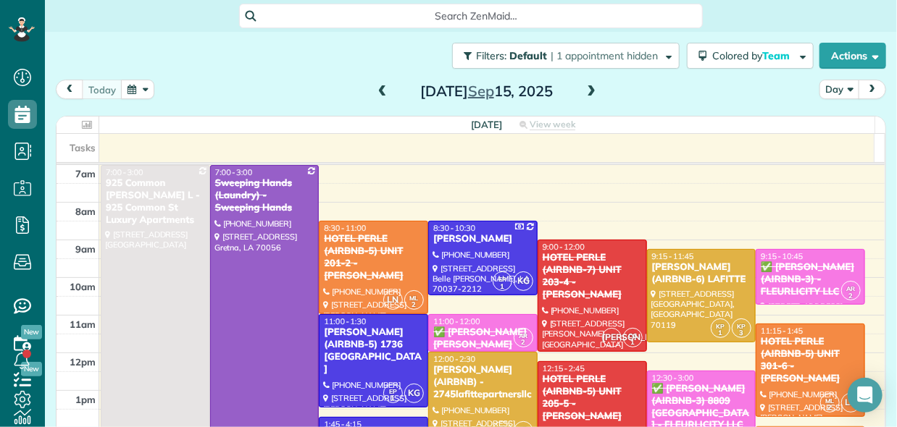
click at [834, 17] on div "Search ZenMaid…" at bounding box center [471, 16] width 852 height 25
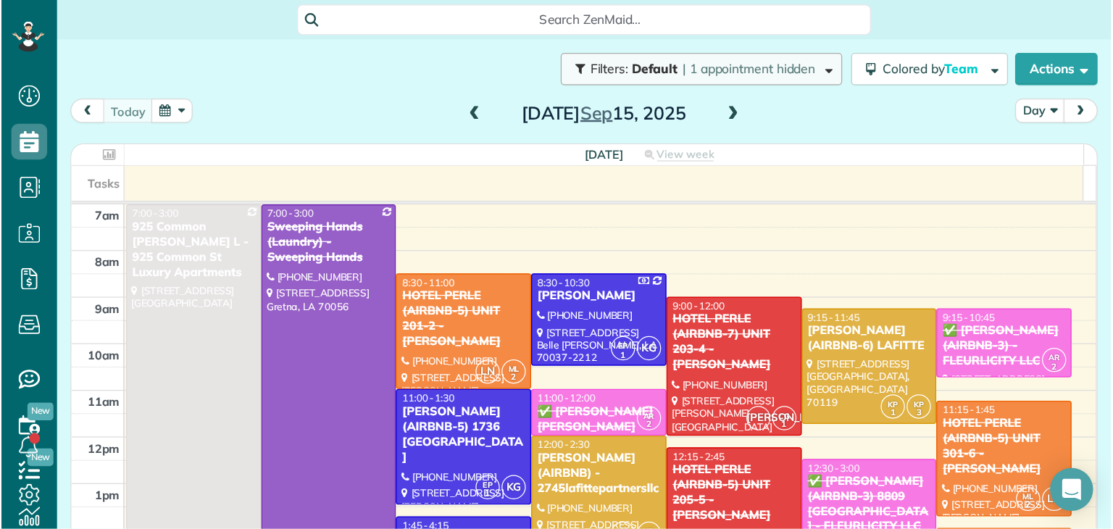
scroll to position [528, 44]
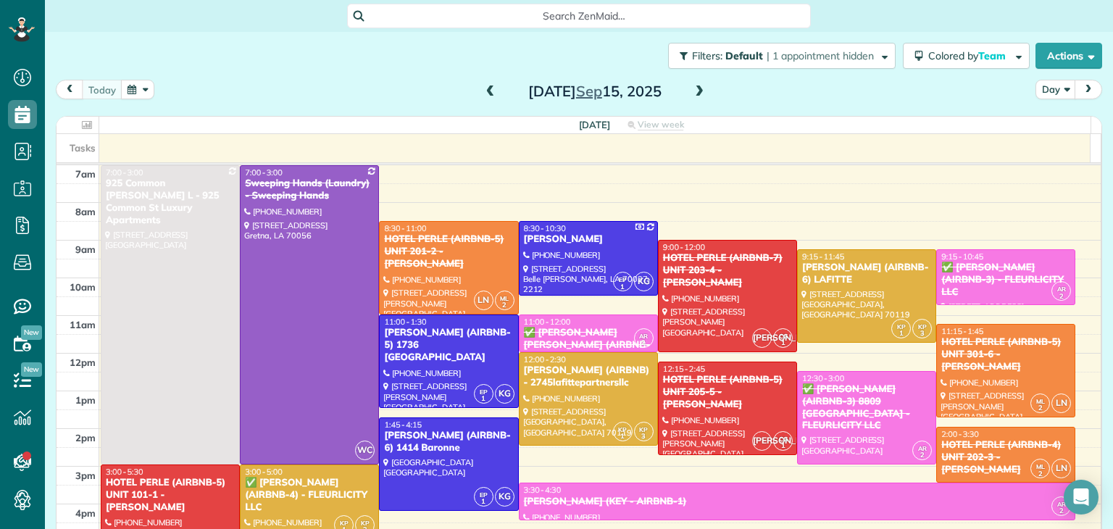
click at [485, 86] on span at bounding box center [490, 91] width 16 height 13
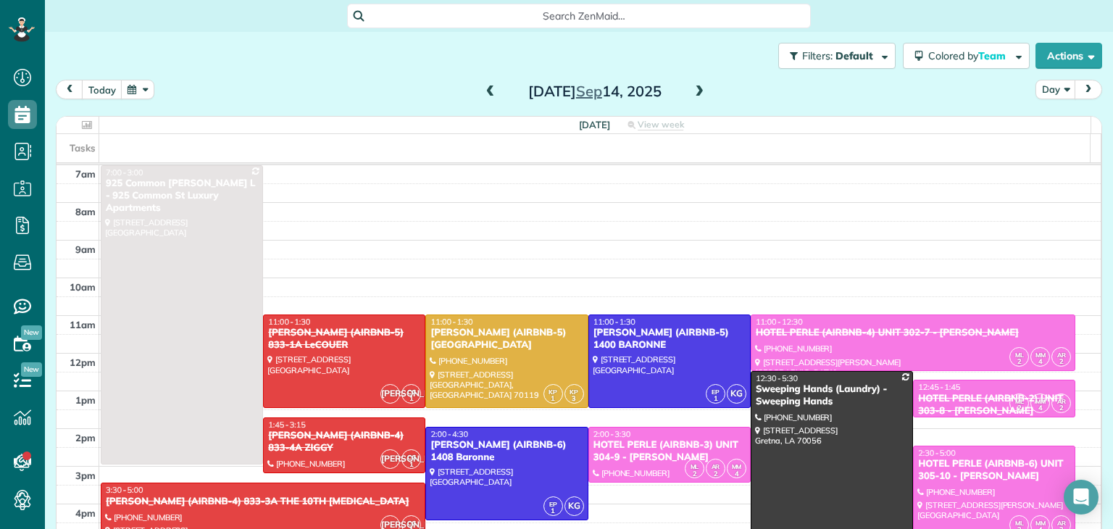
click at [484, 92] on span at bounding box center [490, 91] width 16 height 13
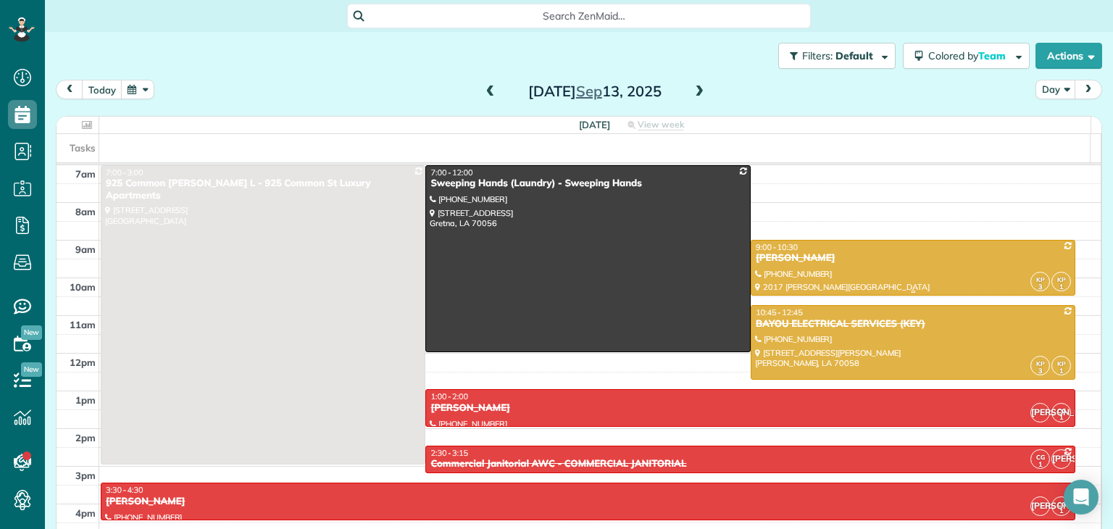
scroll to position [72, 0]
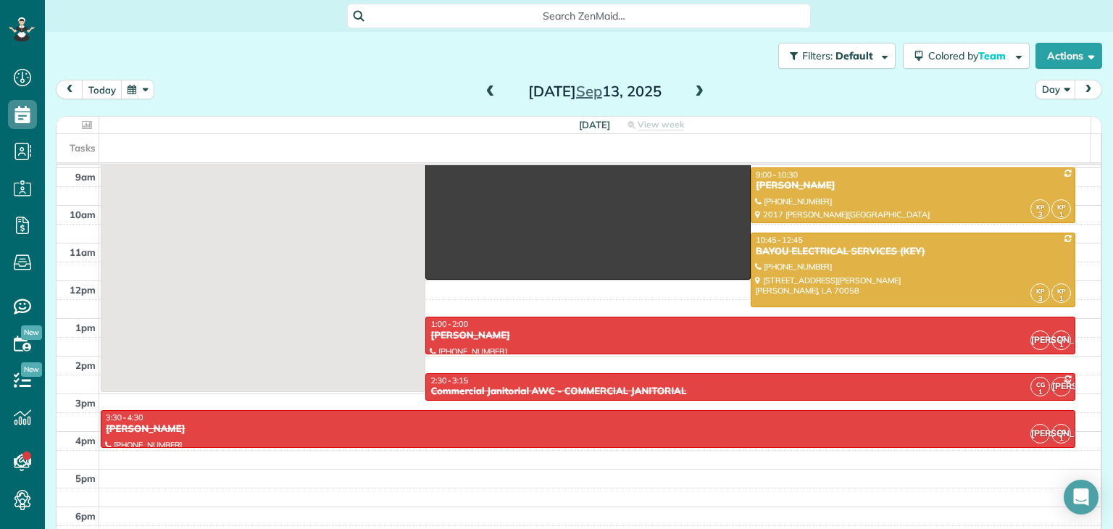
click at [698, 92] on span at bounding box center [699, 91] width 16 height 13
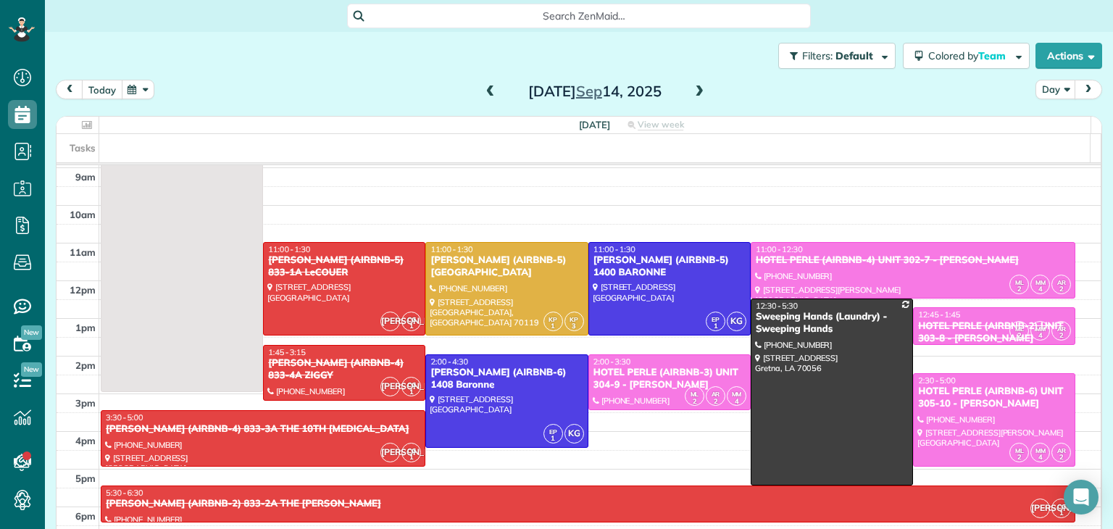
click at [100, 83] on button "today" at bounding box center [102, 90] width 41 height 20
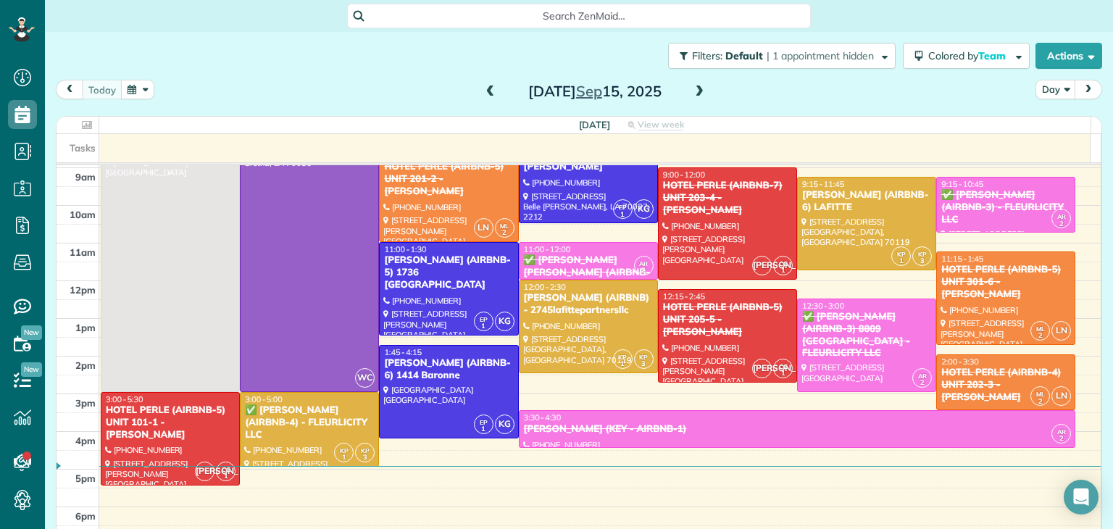
scroll to position [427, 44]
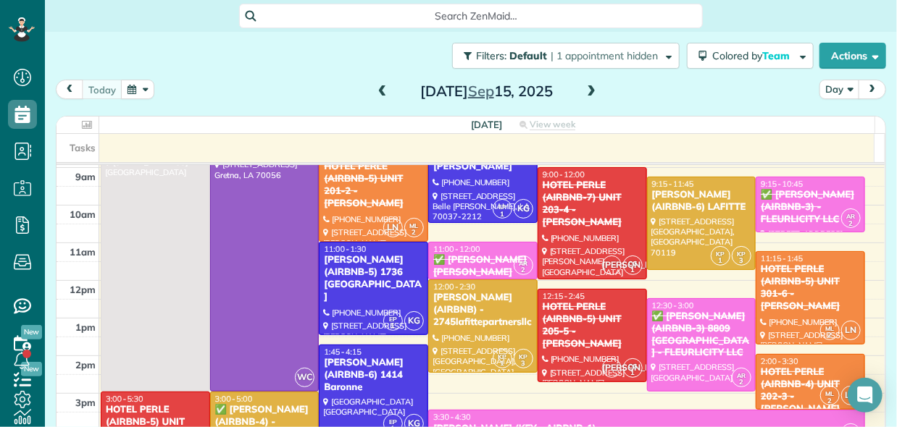
click at [803, 106] on div "today Day Monday Sep 15, 2025" at bounding box center [471, 93] width 830 height 27
click at [857, 104] on div "today Day Monday Sep 15, 2025" at bounding box center [471, 93] width 830 height 27
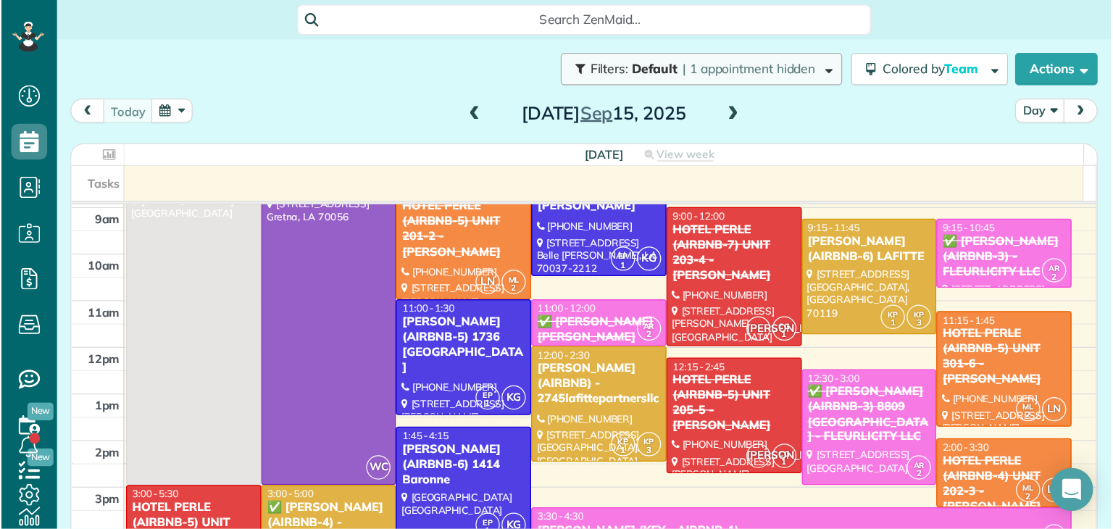
scroll to position [528, 44]
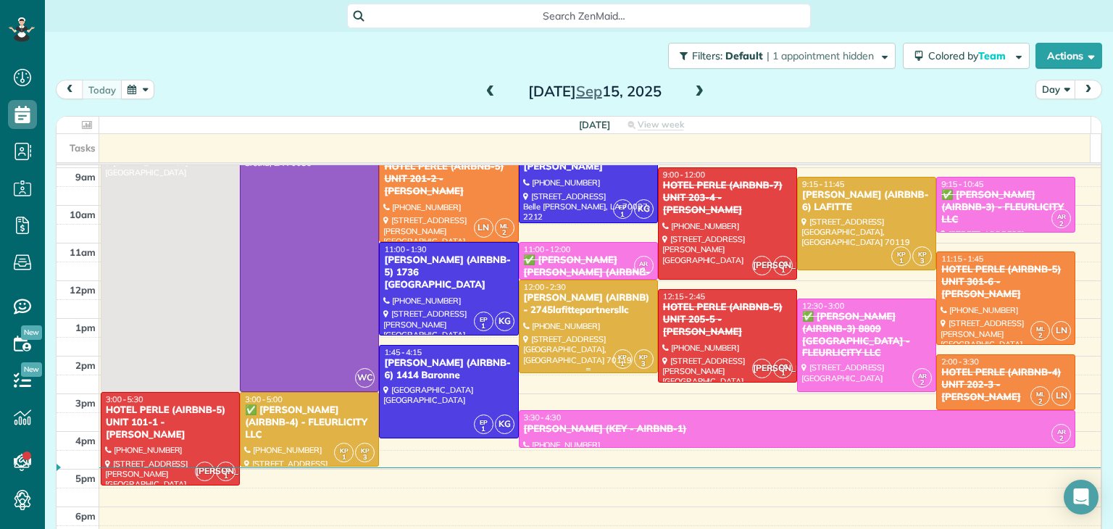
click at [560, 315] on div "MICHAEL BRUBAKER (AIRBNB) - 2745lafittepartnersllc" at bounding box center [588, 304] width 130 height 25
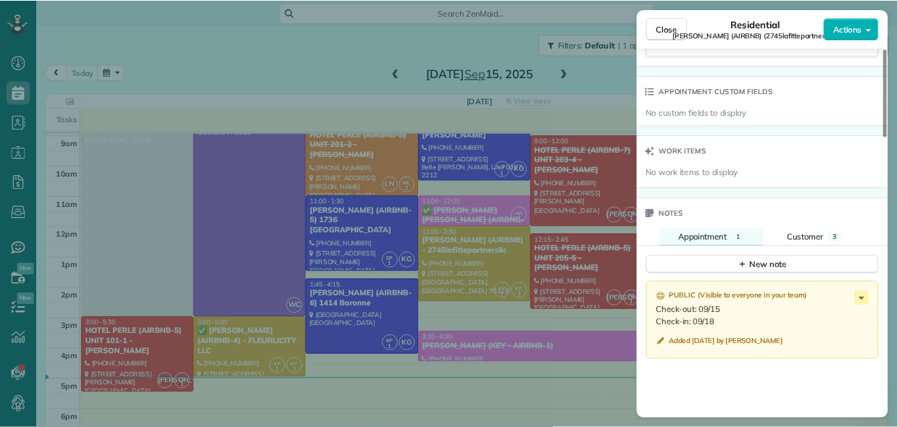
scroll to position [948, 0]
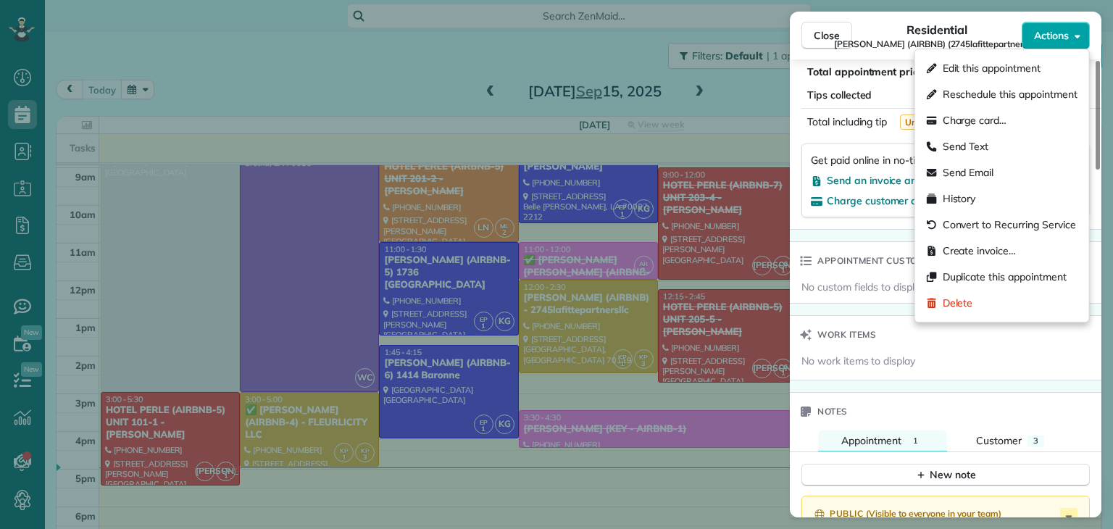
click at [896, 35] on span "Actions" at bounding box center [1051, 35] width 35 height 14
click at [896, 250] on span "Create invoice…" at bounding box center [979, 250] width 73 height 14
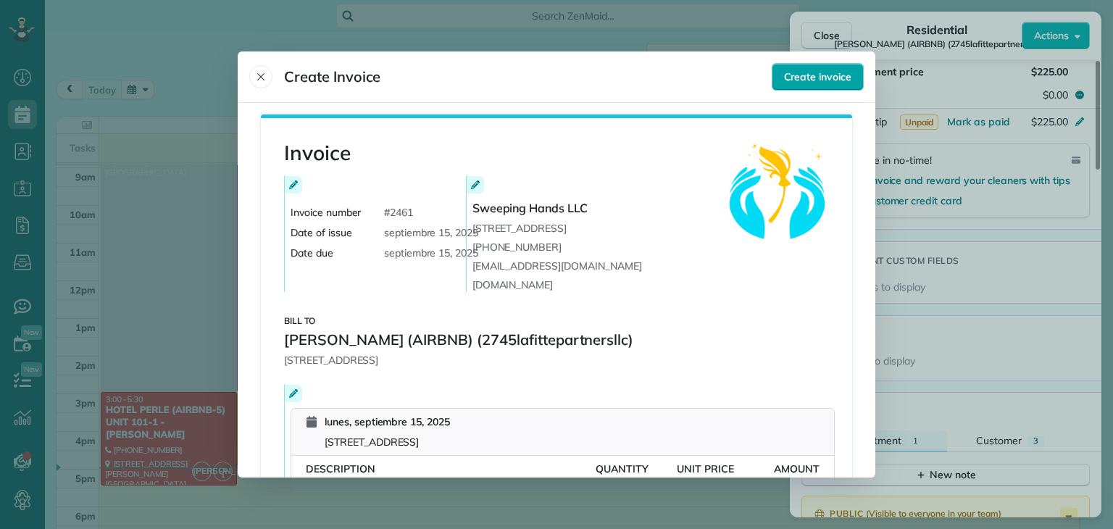
click at [828, 78] on span "Create invoice" at bounding box center [817, 77] width 67 height 14
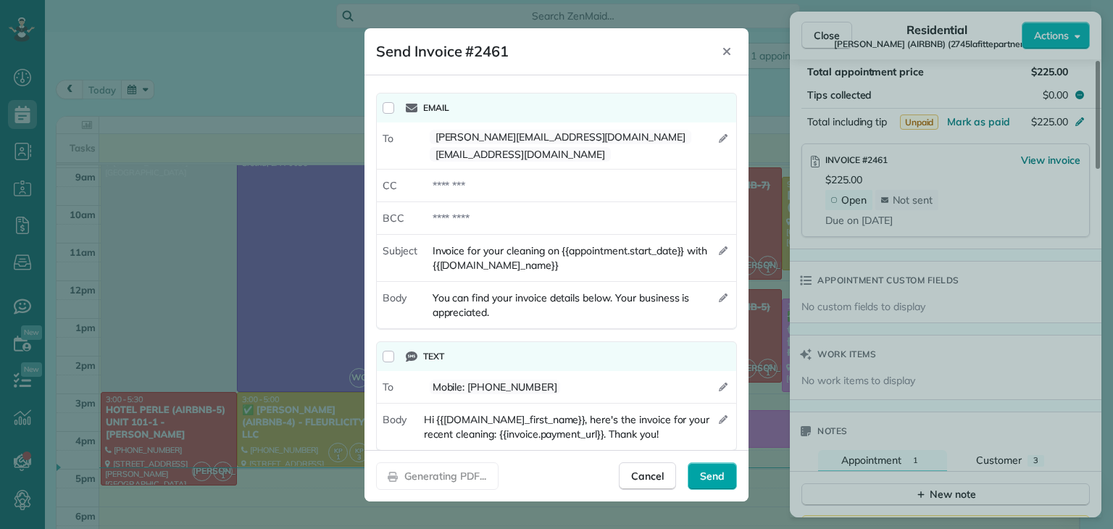
click at [712, 427] on span "Send" at bounding box center [712, 476] width 25 height 14
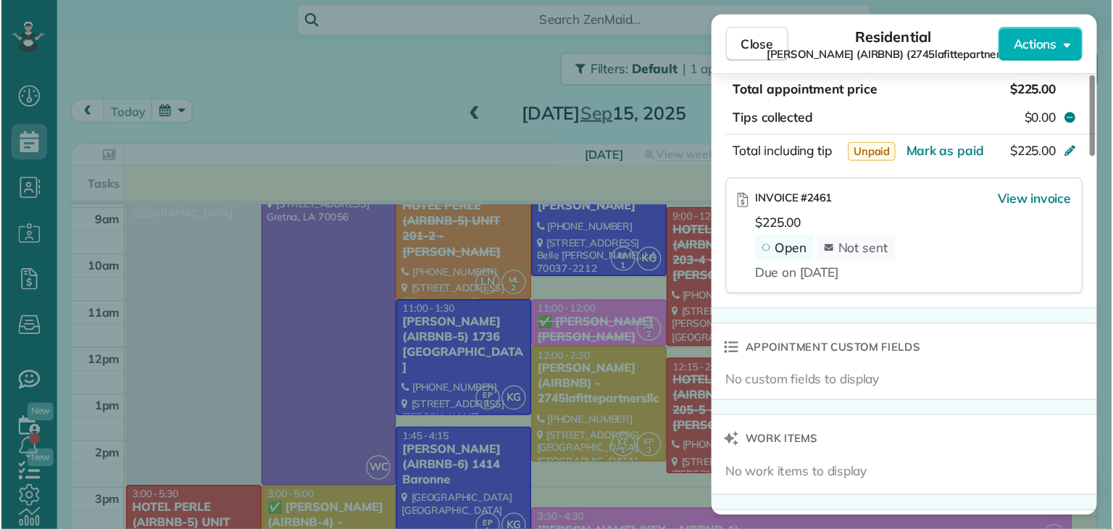
scroll to position [427, 44]
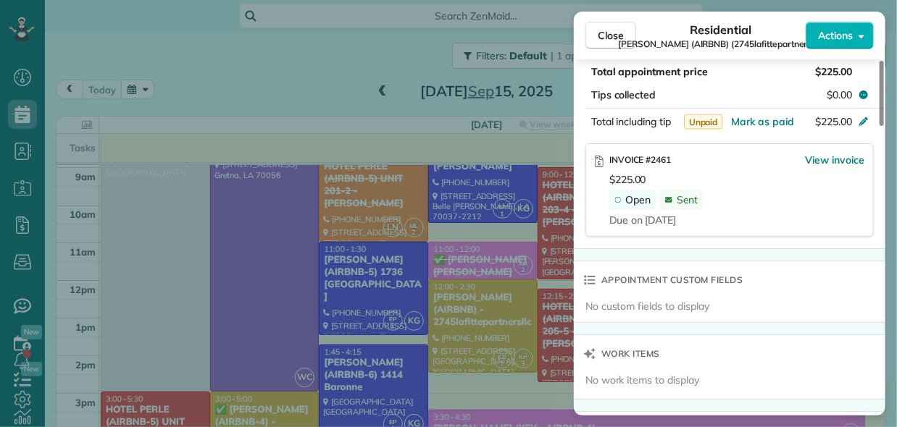
click at [298, 39] on div "Close Residential MICHAEL BRUBAKER (AIRBNB) (2745lafittepartnersllc) Actions St…" at bounding box center [448, 213] width 897 height 427
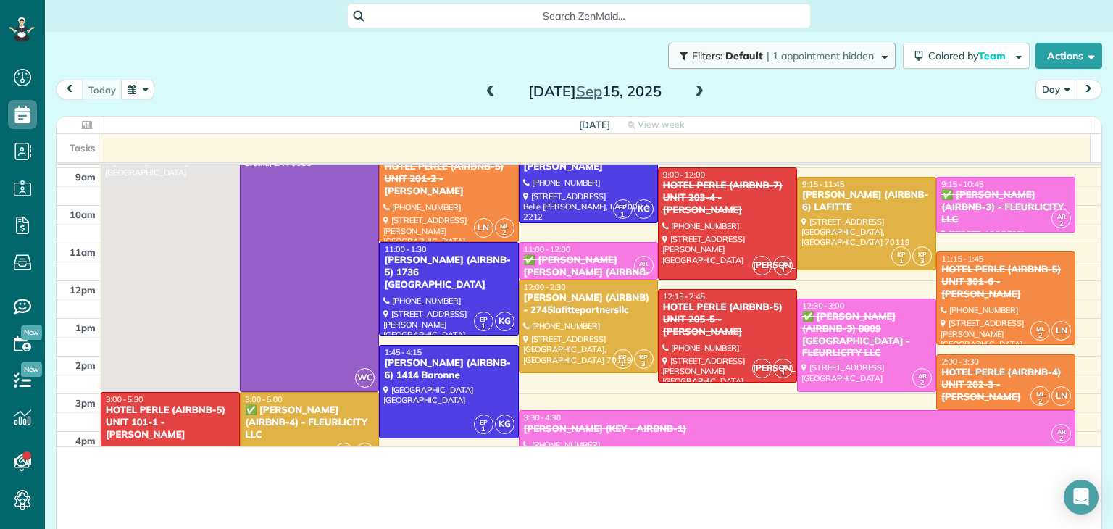
scroll to position [528, 44]
click at [781, 50] on span "| 1 appointment hidden" at bounding box center [819, 55] width 107 height 13
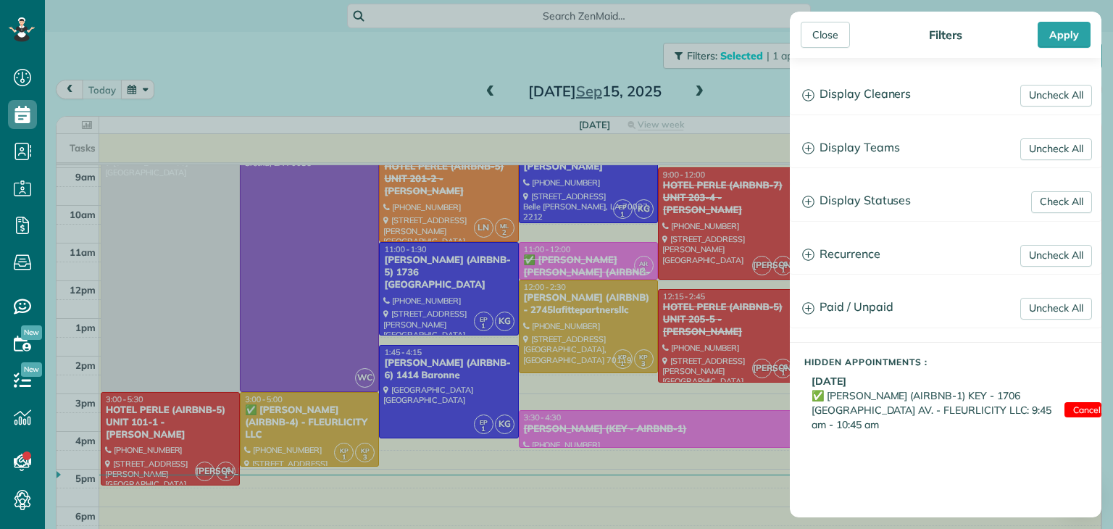
click at [587, 45] on div "Close Filters Apply Uncheck All Display Cleaners KAREN PACHECO LaShanda Brown K…" at bounding box center [556, 264] width 1113 height 529
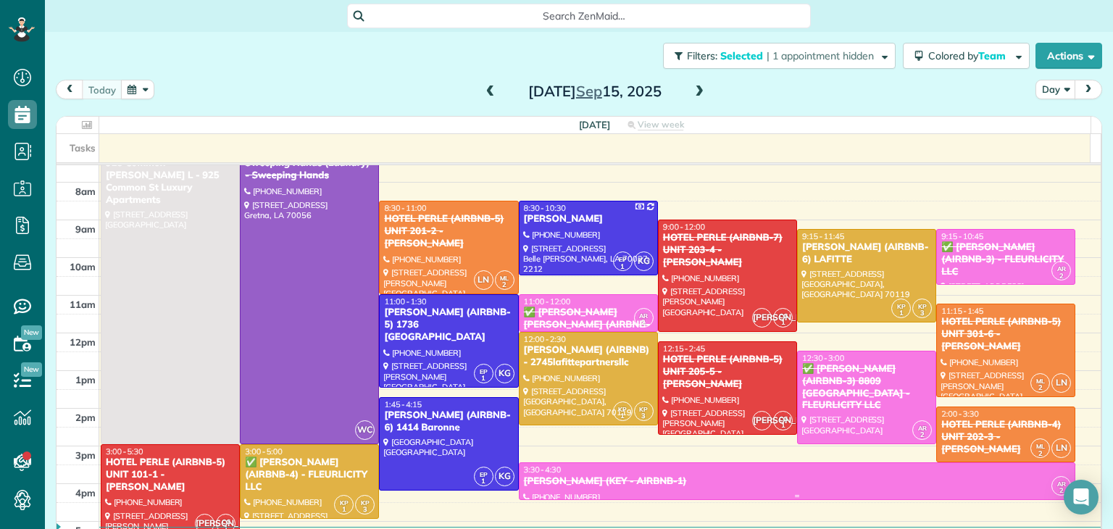
scroll to position [0, 0]
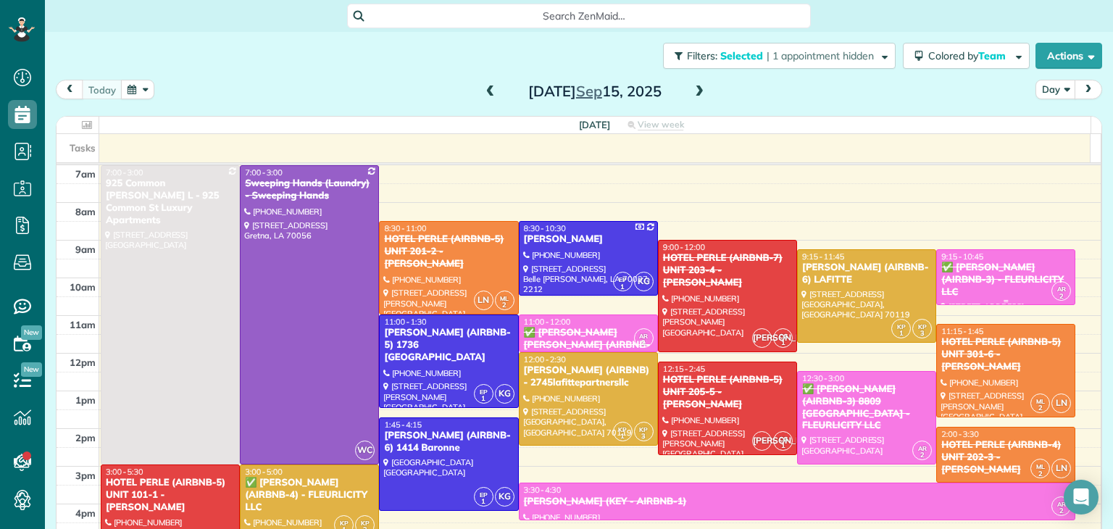
click at [896, 269] on div "✅ [PERSON_NAME] (AIRBNB-3) - FLEURLICITY LLC" at bounding box center [1005, 280] width 130 height 37
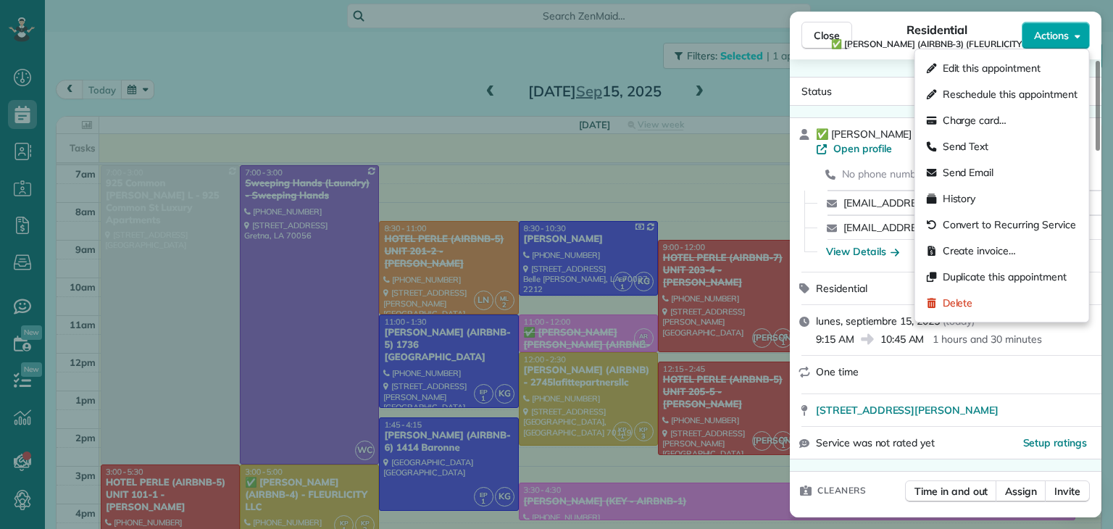
click at [896, 35] on span "Actions" at bounding box center [1051, 35] width 35 height 14
click at [896, 125] on span "Charge card…" at bounding box center [975, 120] width 64 height 14
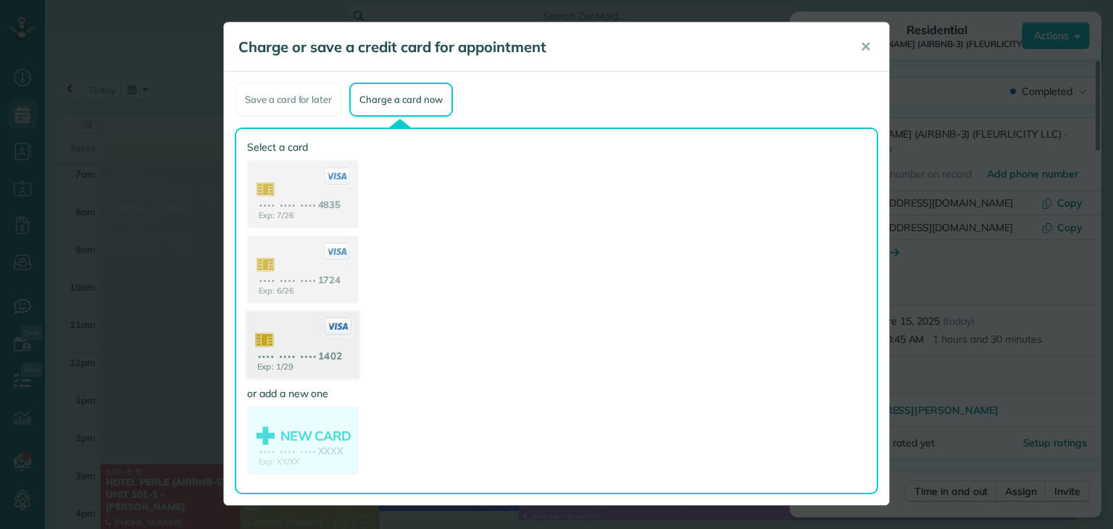
click at [322, 359] on use at bounding box center [303, 347] width 112 height 70
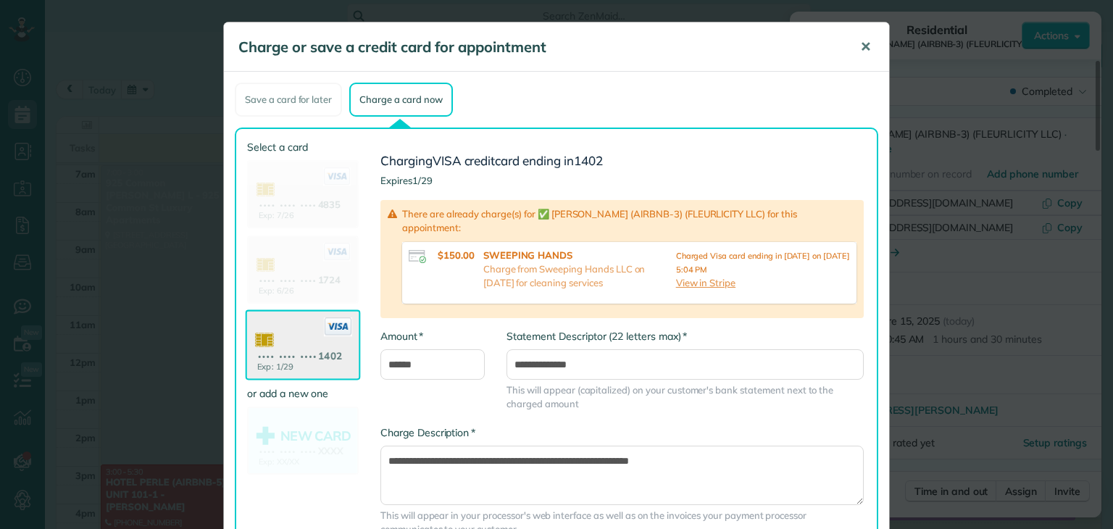
click at [860, 44] on span "✕" at bounding box center [865, 46] width 11 height 17
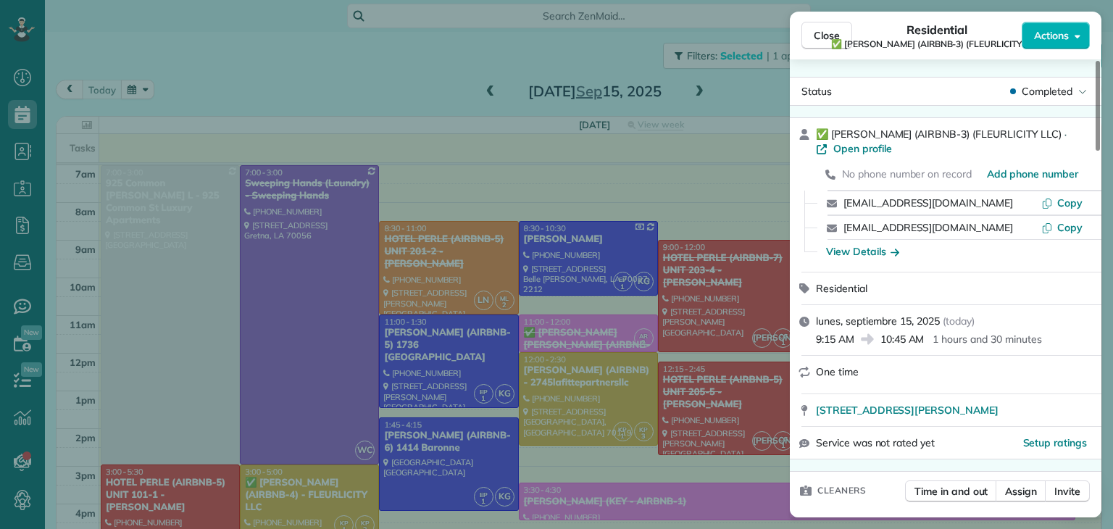
click at [296, 62] on div "Close Residential ✅ LARRY COSSE (AIRBNB-3) (FLEURLICITY LLC) Actions Status Com…" at bounding box center [556, 264] width 1113 height 529
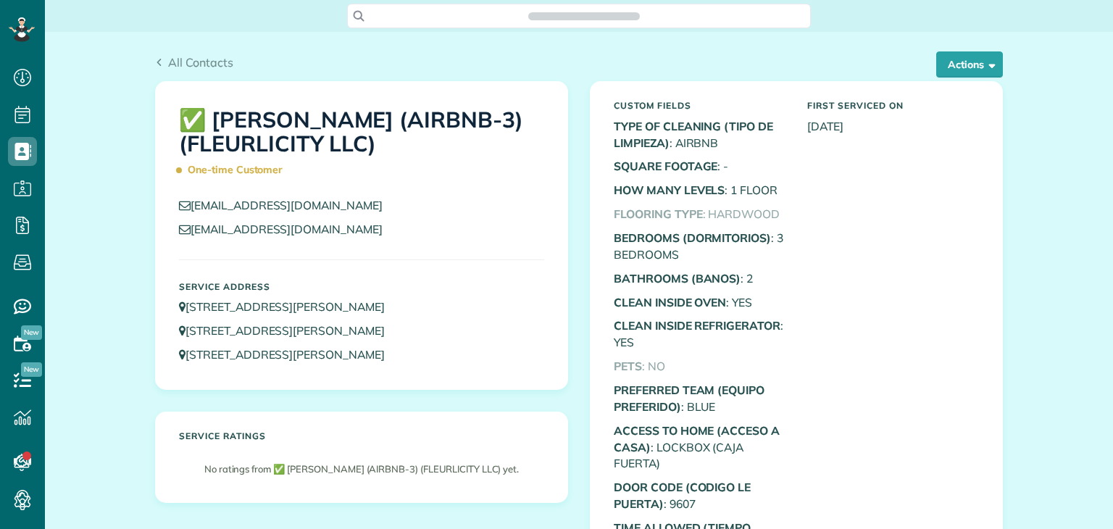
scroll to position [7, 7]
click at [955, 67] on button "Actions" at bounding box center [969, 64] width 67 height 26
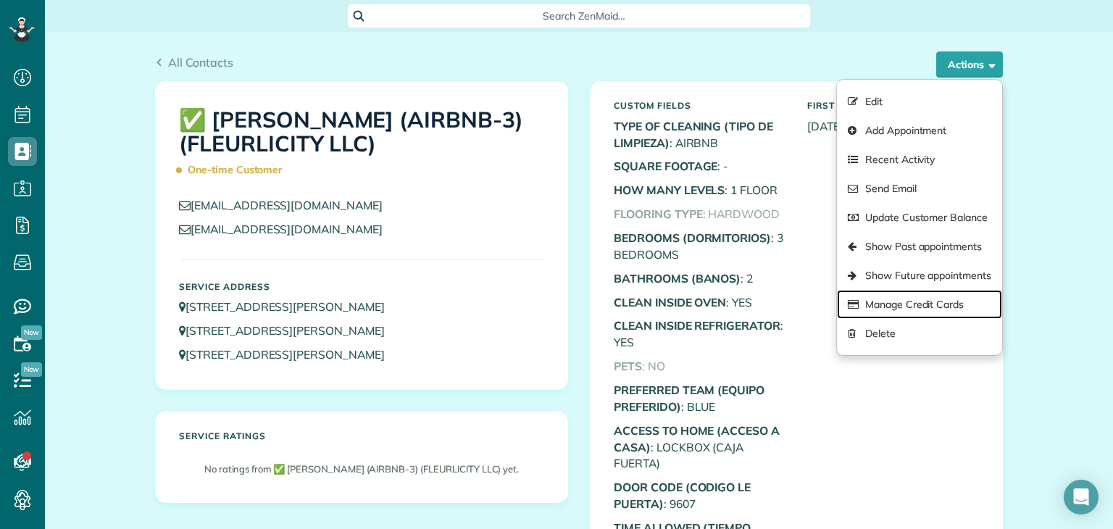
click at [888, 305] on link "Manage Credit Cards" at bounding box center [919, 304] width 165 height 29
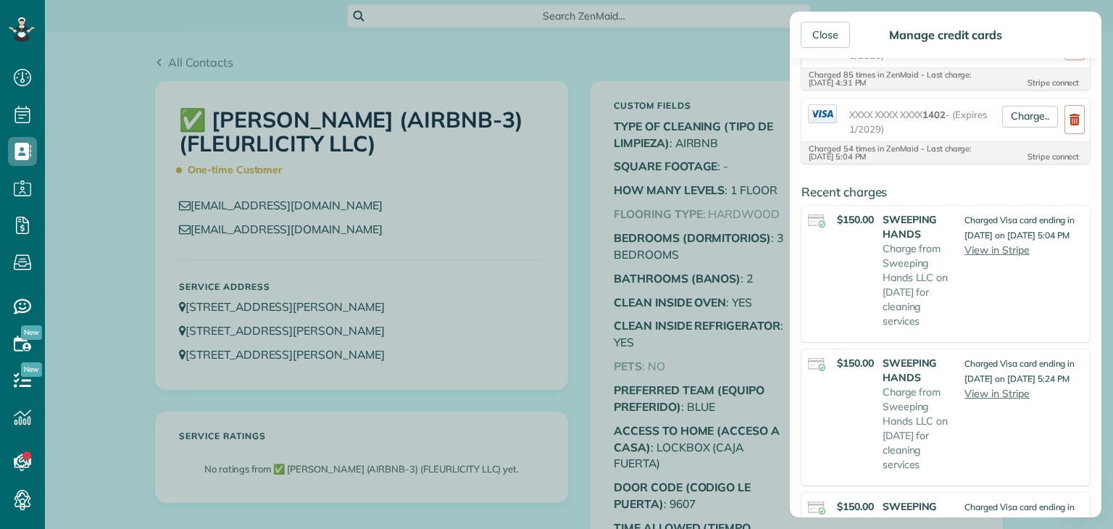
scroll to position [217, 0]
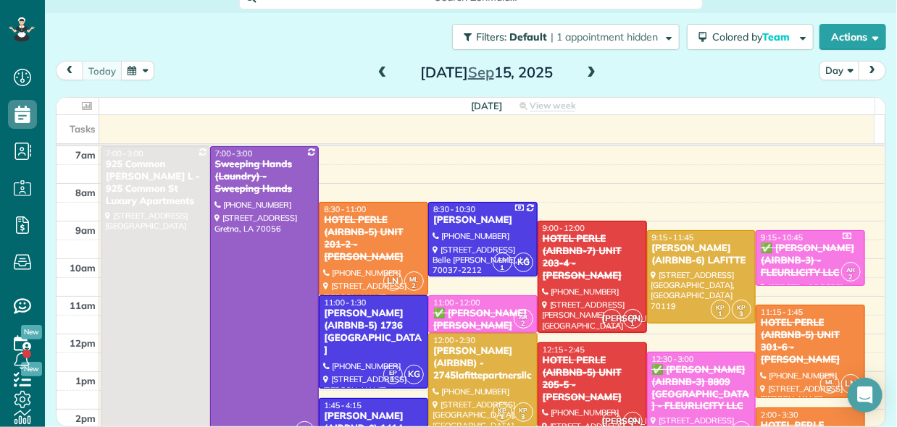
scroll to position [427, 44]
